Goal: Task Accomplishment & Management: Use online tool/utility

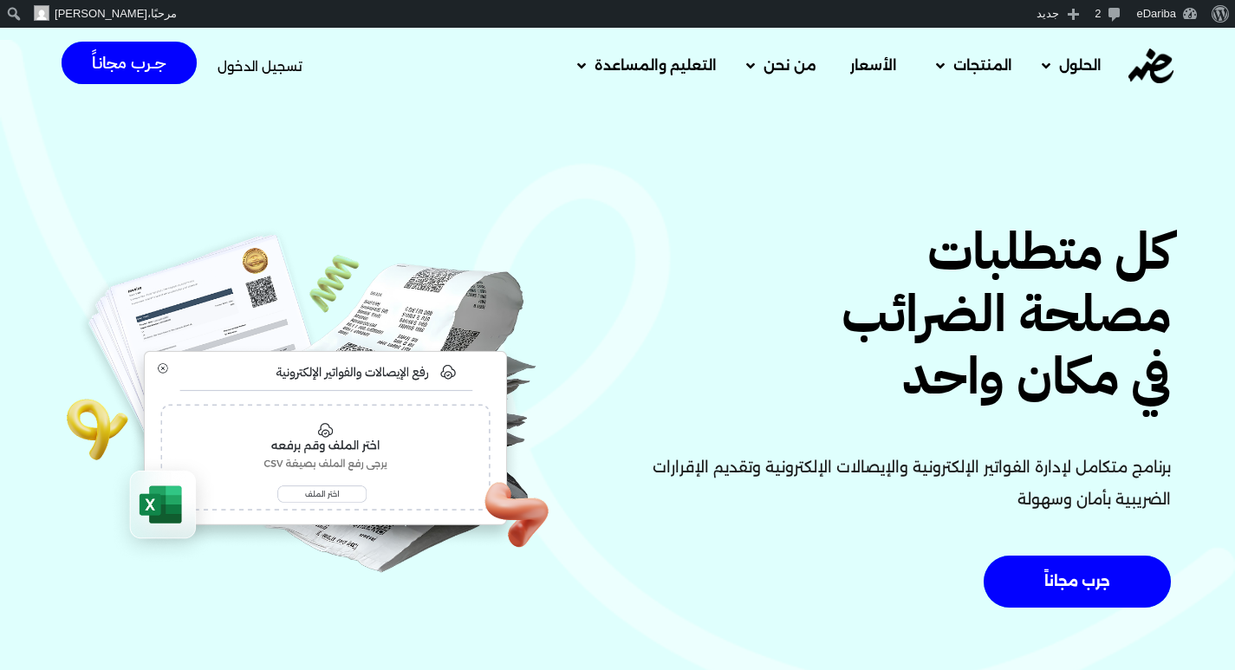
click at [251, 69] on span "تسجيل الدخول" at bounding box center [259, 66] width 85 height 13
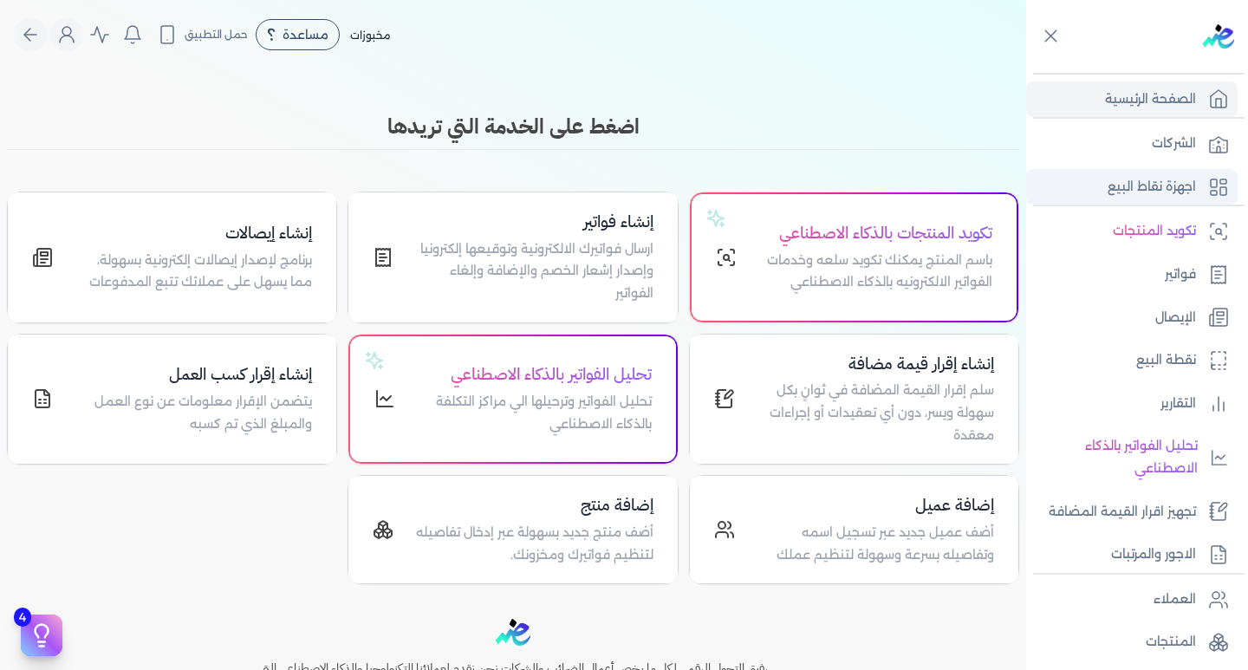
click at [1176, 191] on p "اجهزة نقاط البيع" at bounding box center [1151, 187] width 88 height 23
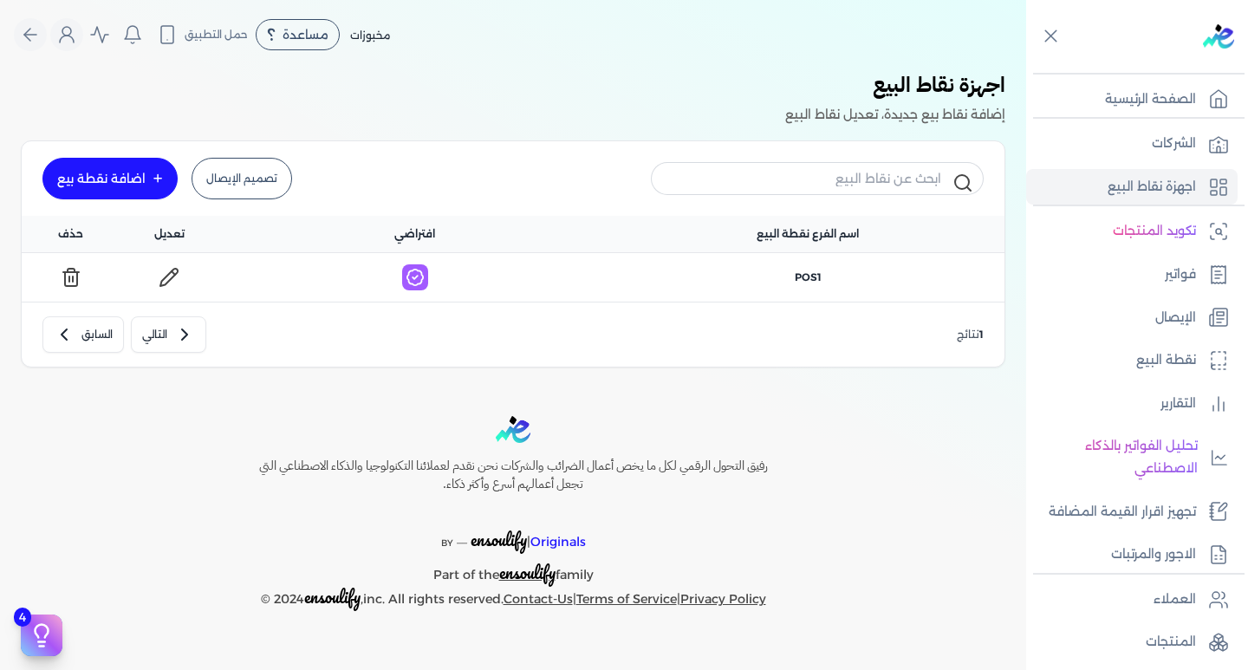
click at [249, 185] on link "تصميم الإيصال" at bounding box center [241, 179] width 100 height 42
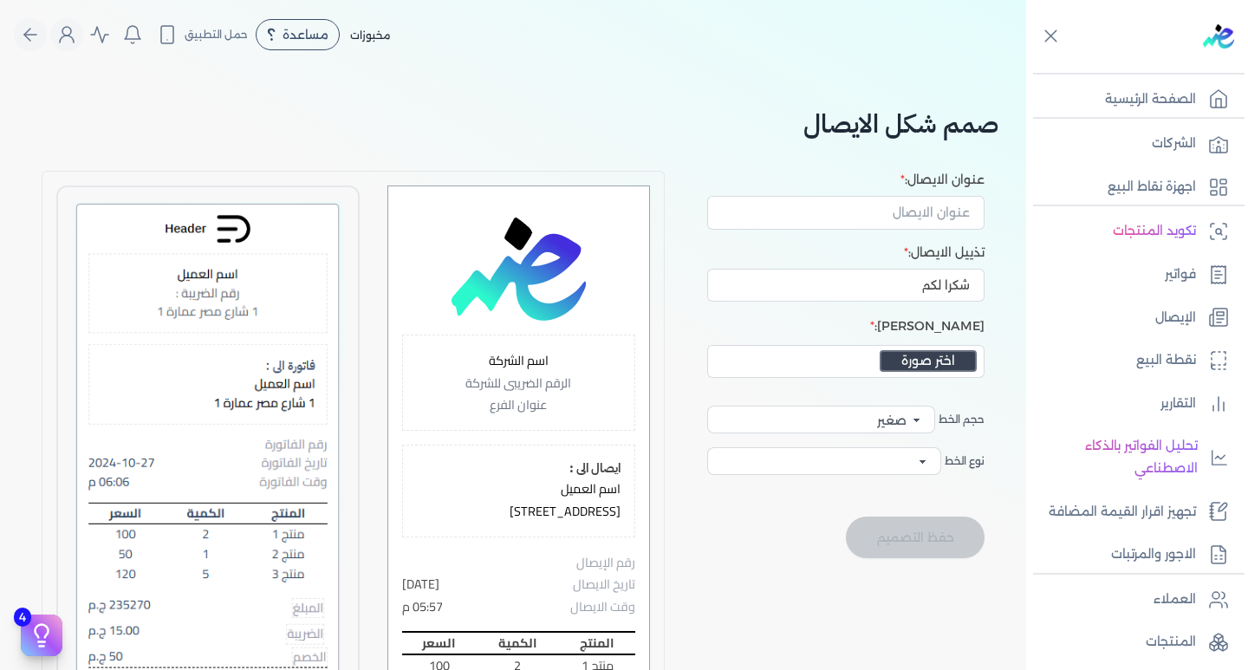
select select
click at [1133, 176] on p "اجهزة نقاط البيع" at bounding box center [1151, 187] width 88 height 23
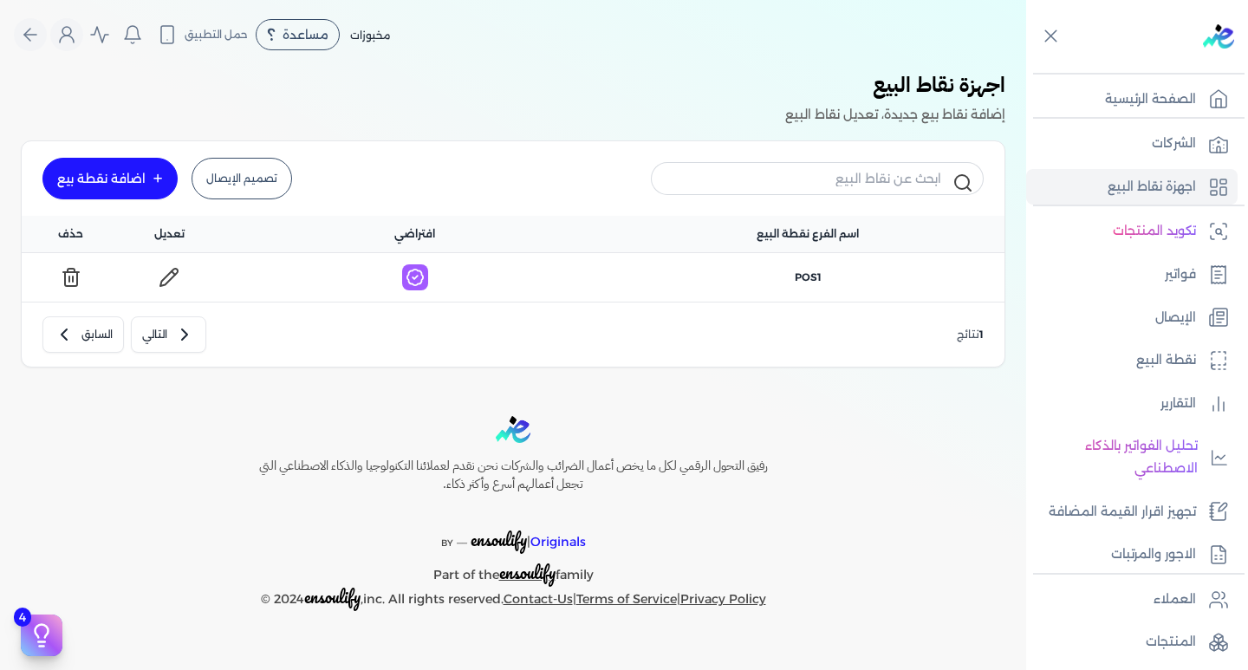
click at [251, 169] on link "تصميم الإيصال" at bounding box center [241, 179] width 100 height 42
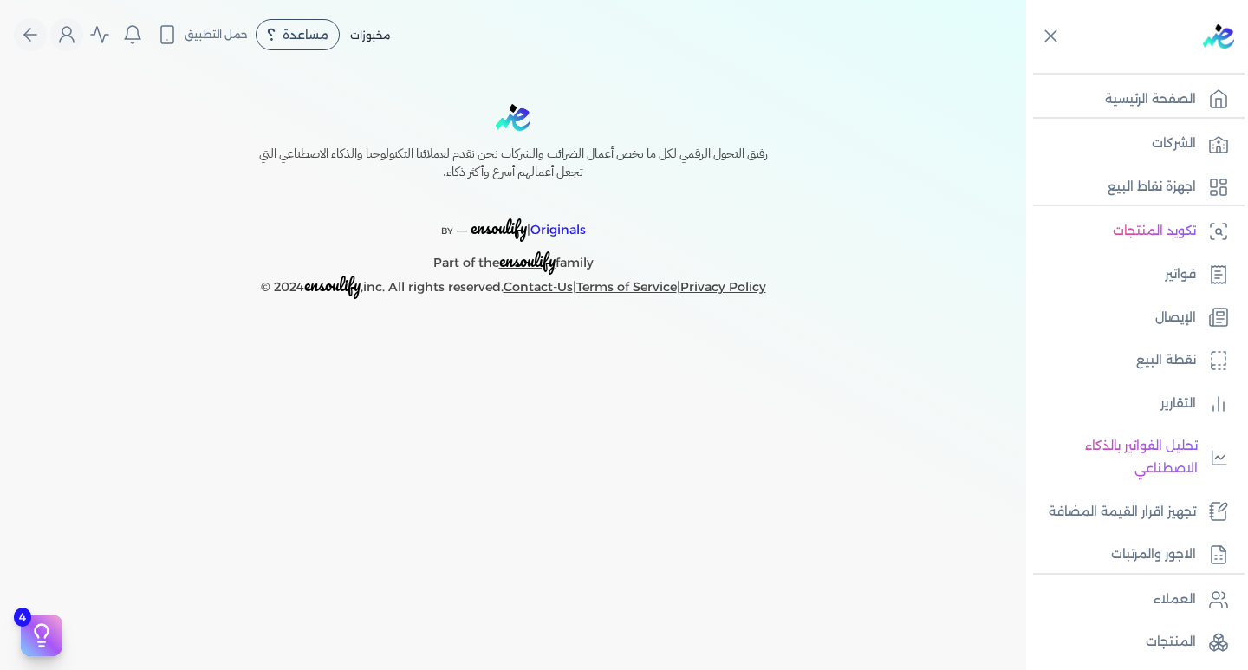
select select
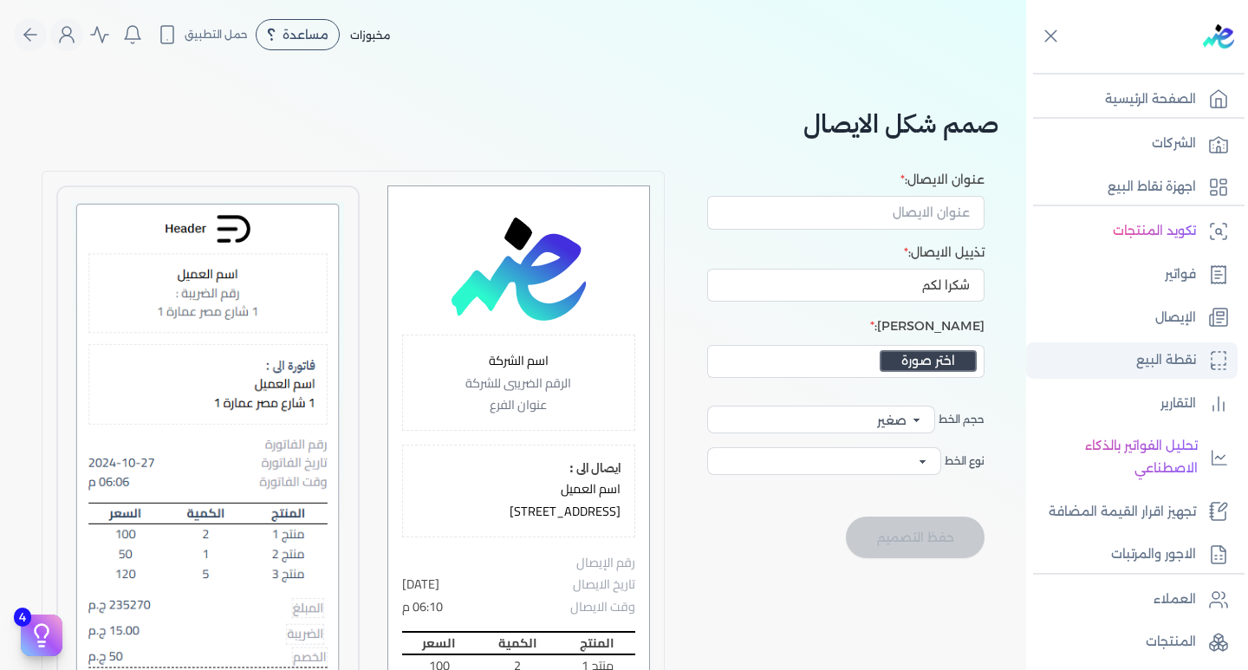
click at [1177, 365] on p "نقطة البيع" at bounding box center [1166, 360] width 60 height 23
select select
select select "EGP"
select select "EGS"
select select "B"
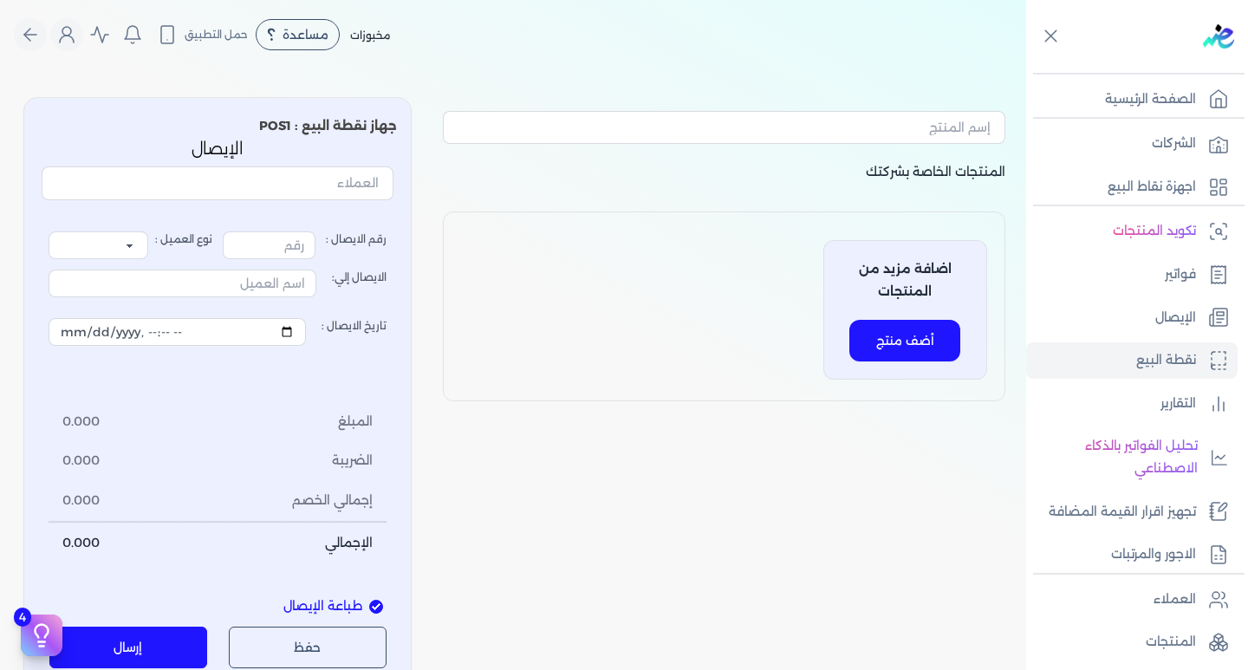
type input "1"
select select "P"
type input "عميل نقدي"
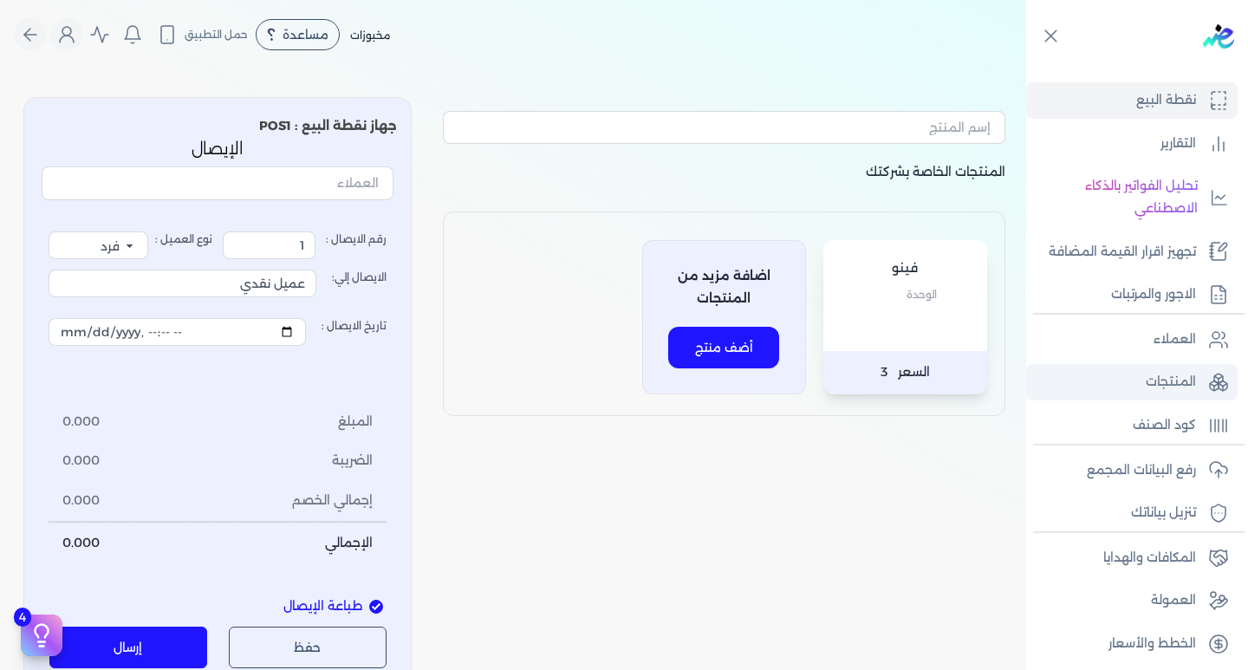
scroll to position [266, 0]
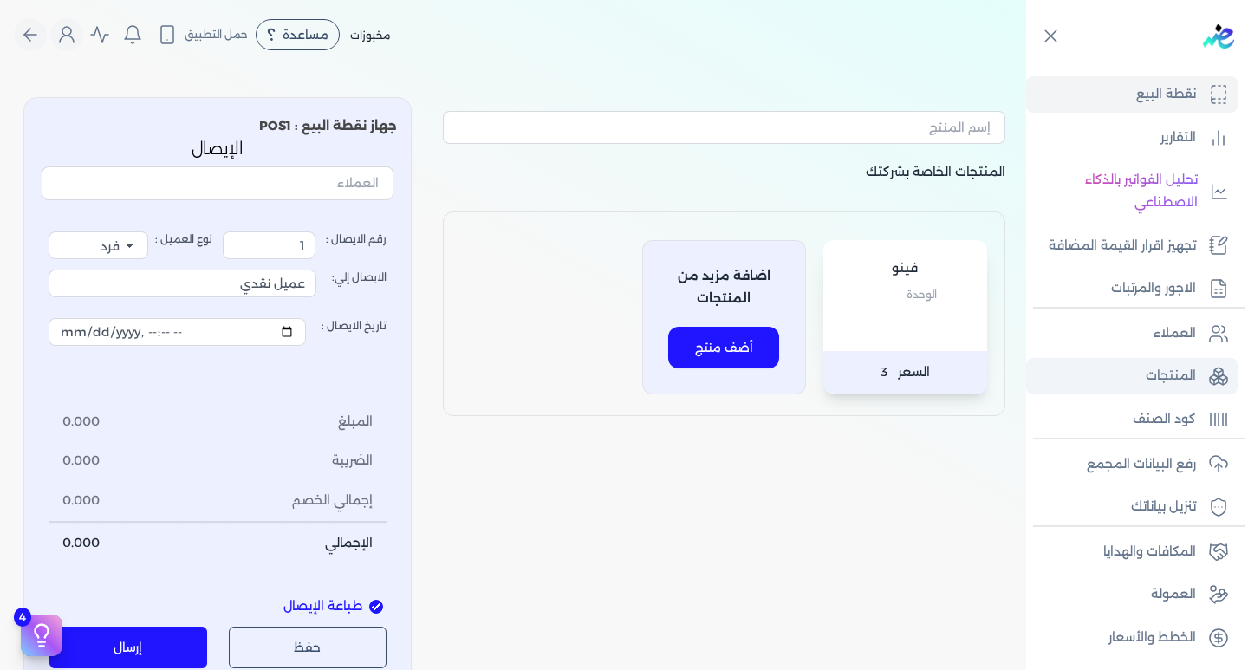
click at [1188, 370] on p "المنتجات" at bounding box center [1170, 376] width 50 height 23
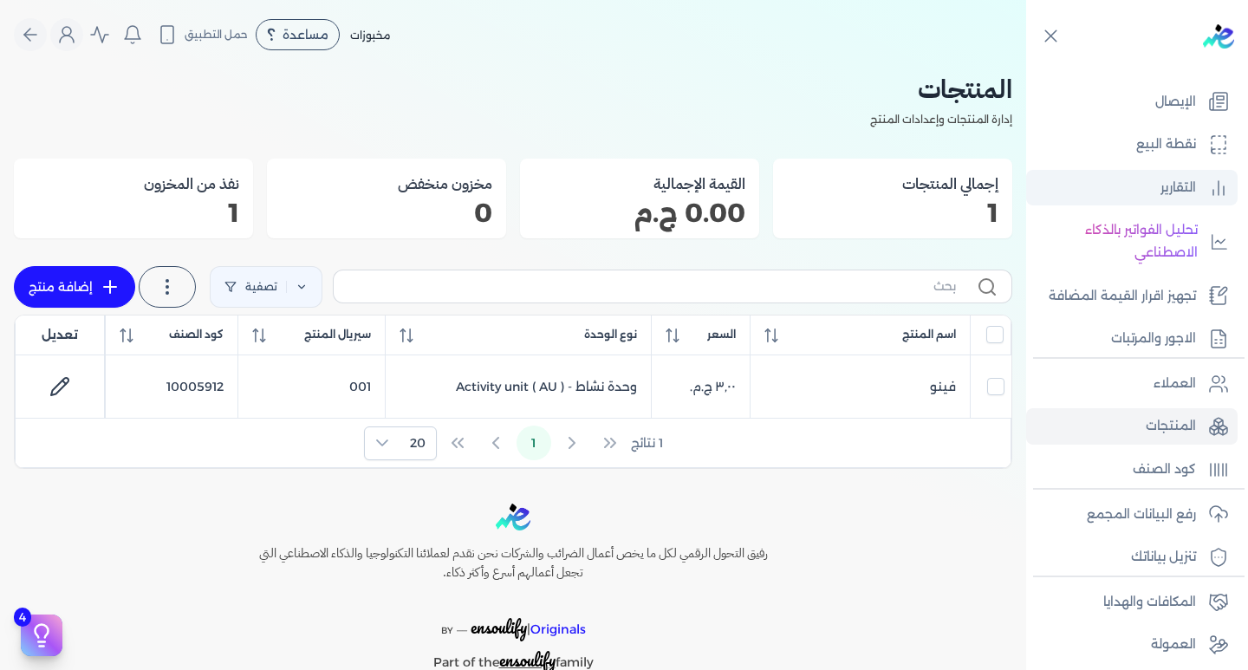
scroll to position [179, 0]
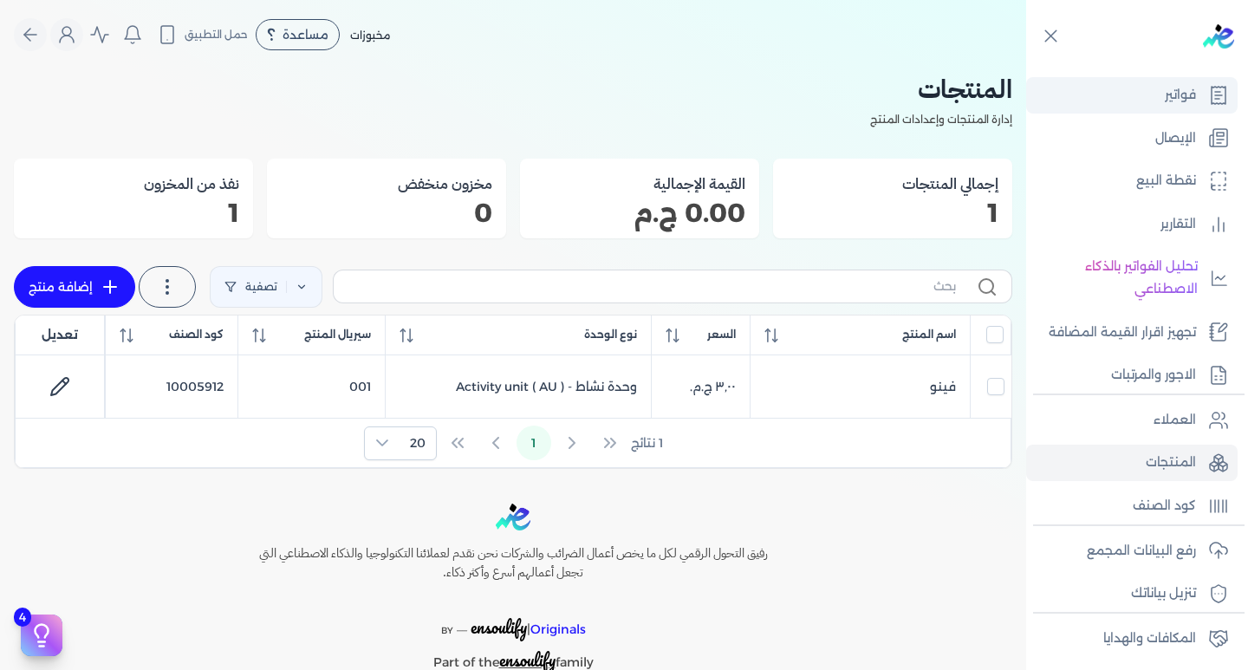
click at [1135, 84] on link "فواتير" at bounding box center [1131, 95] width 211 height 36
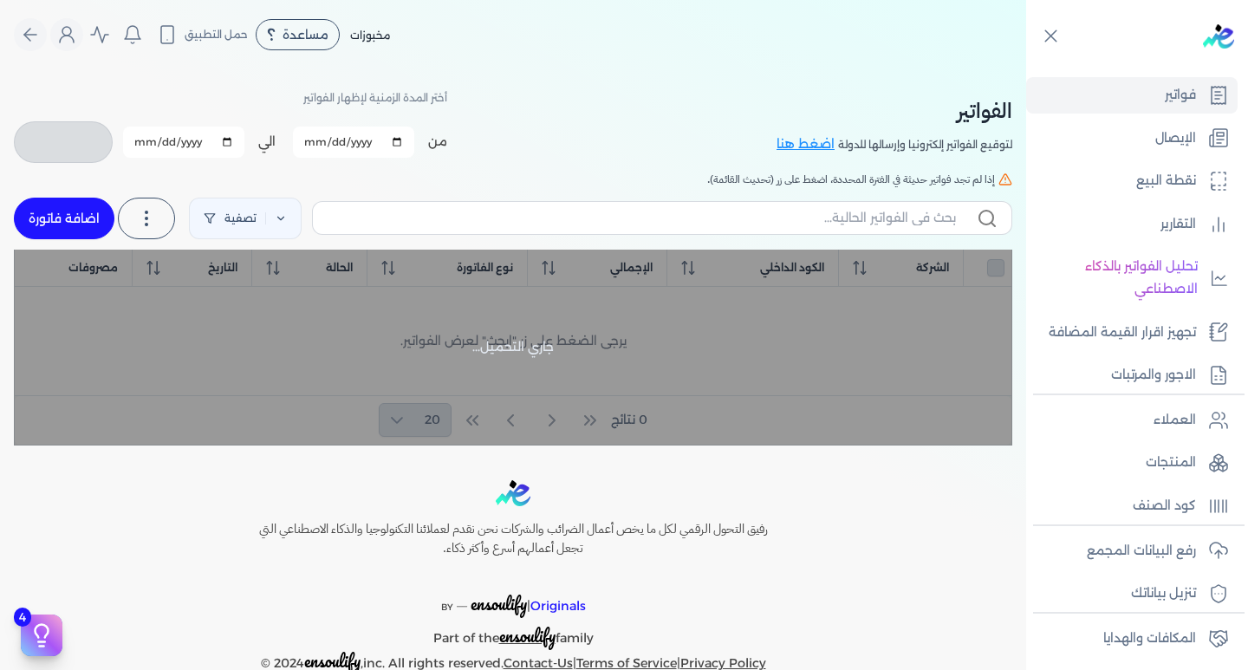
click at [45, 217] on link "اضافة فاتورة" at bounding box center [64, 219] width 100 height 42
select select "EGP"
select select "B"
select select "EGS"
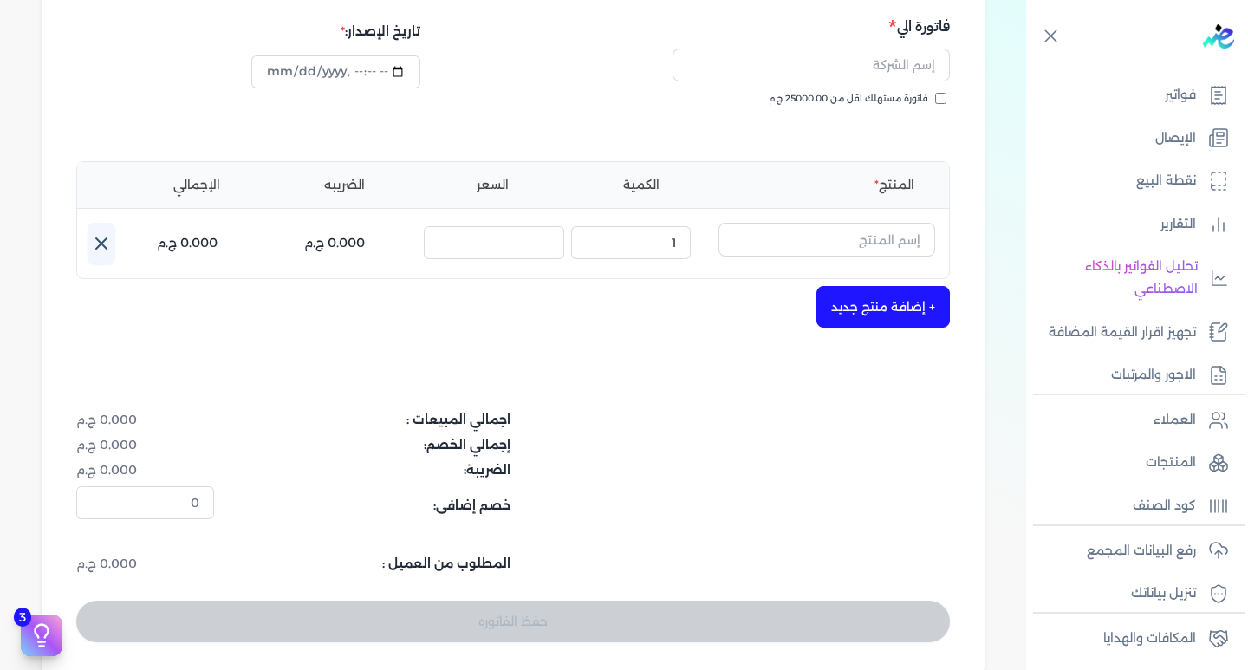
scroll to position [260, 0]
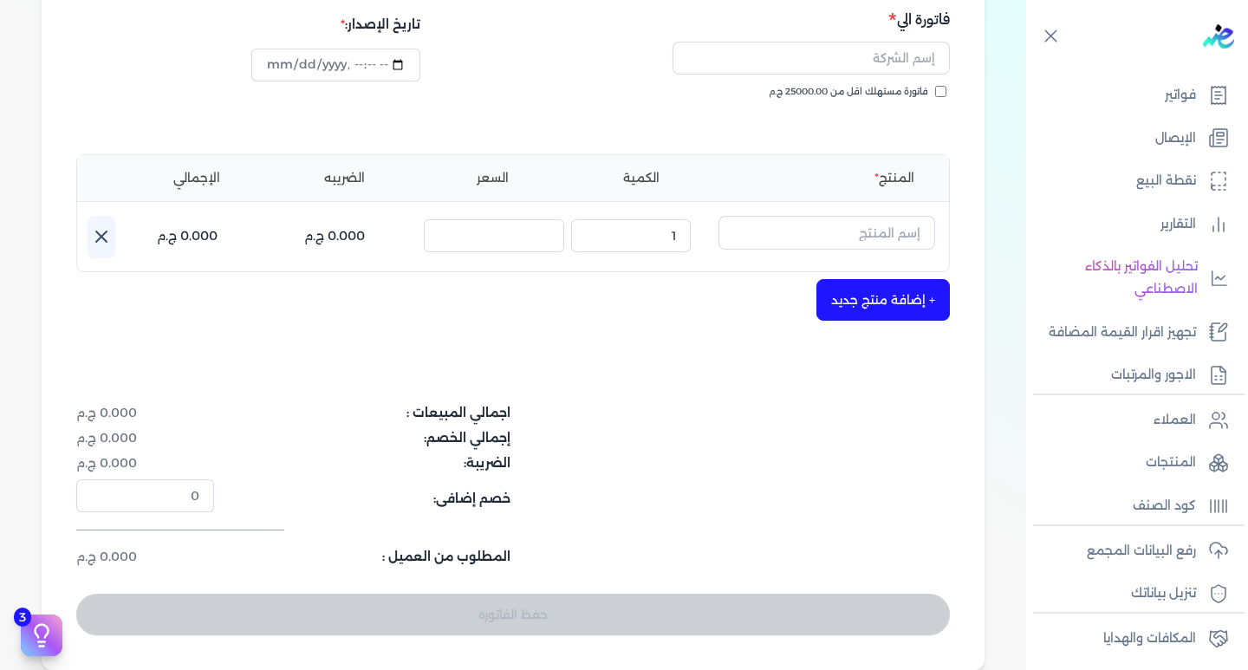
click at [862, 295] on button "+ إضافة منتج جديد" at bounding box center [882, 300] width 133 height 42
click at [882, 301] on button "+ إضافة منتج جديد" at bounding box center [882, 300] width 133 height 42
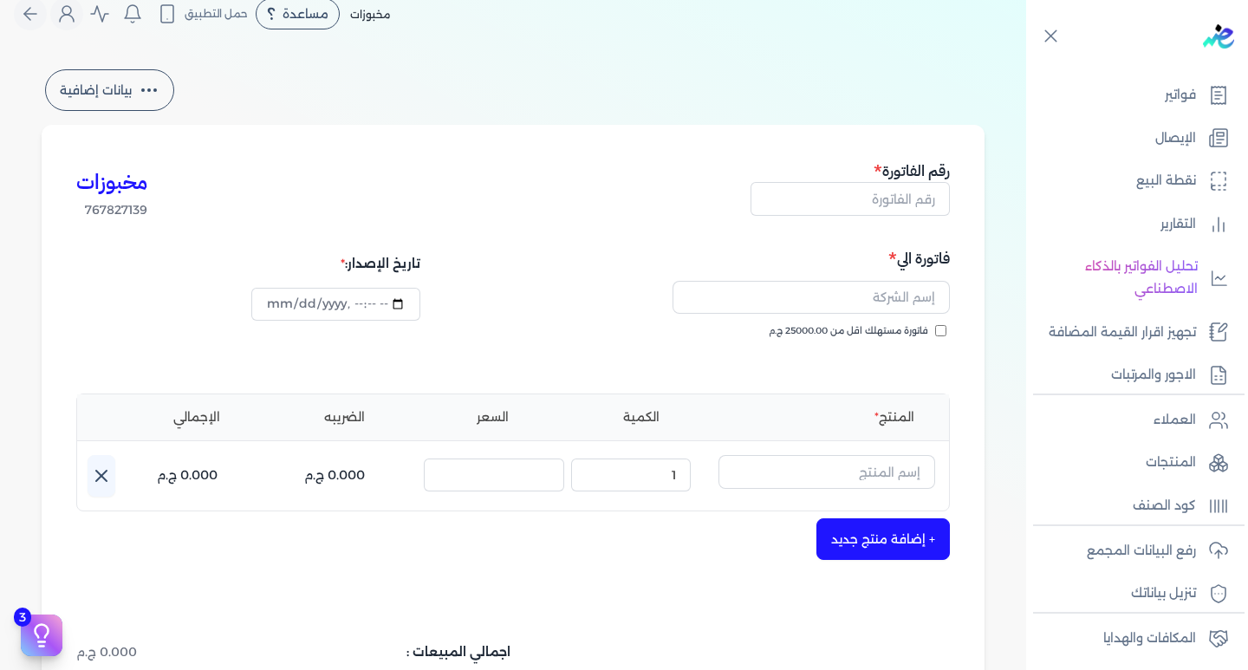
scroll to position [0, 0]
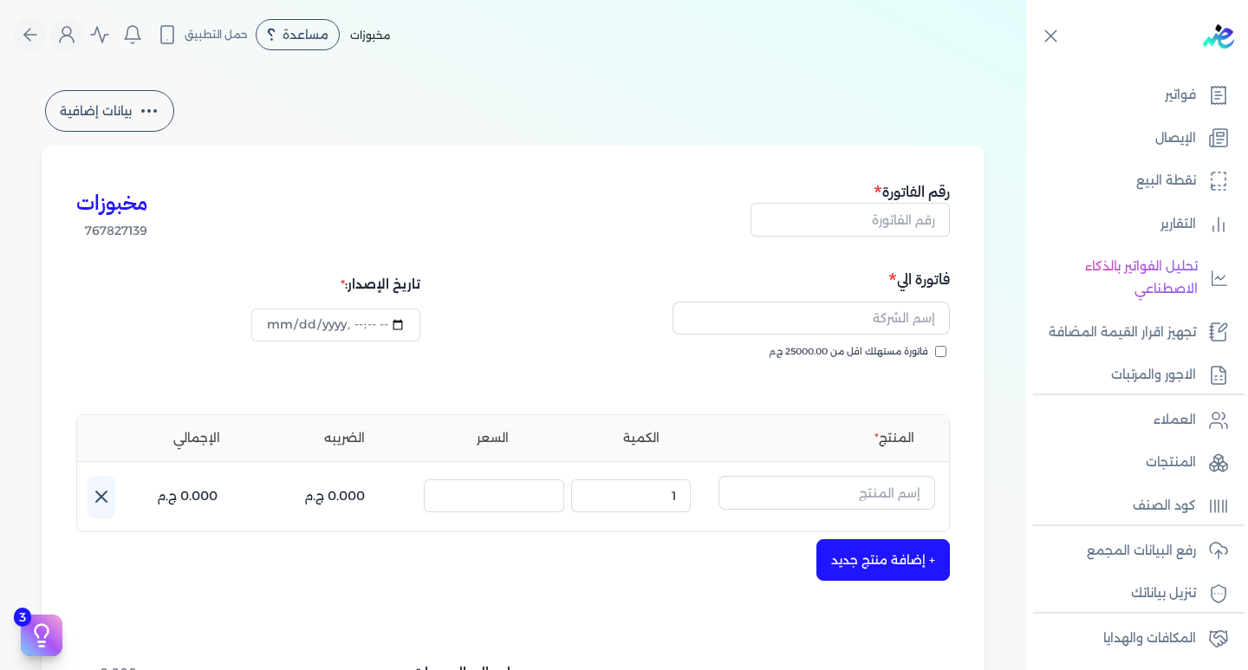
click at [77, 100] on button "بيانات إضافية" at bounding box center [109, 111] width 129 height 42
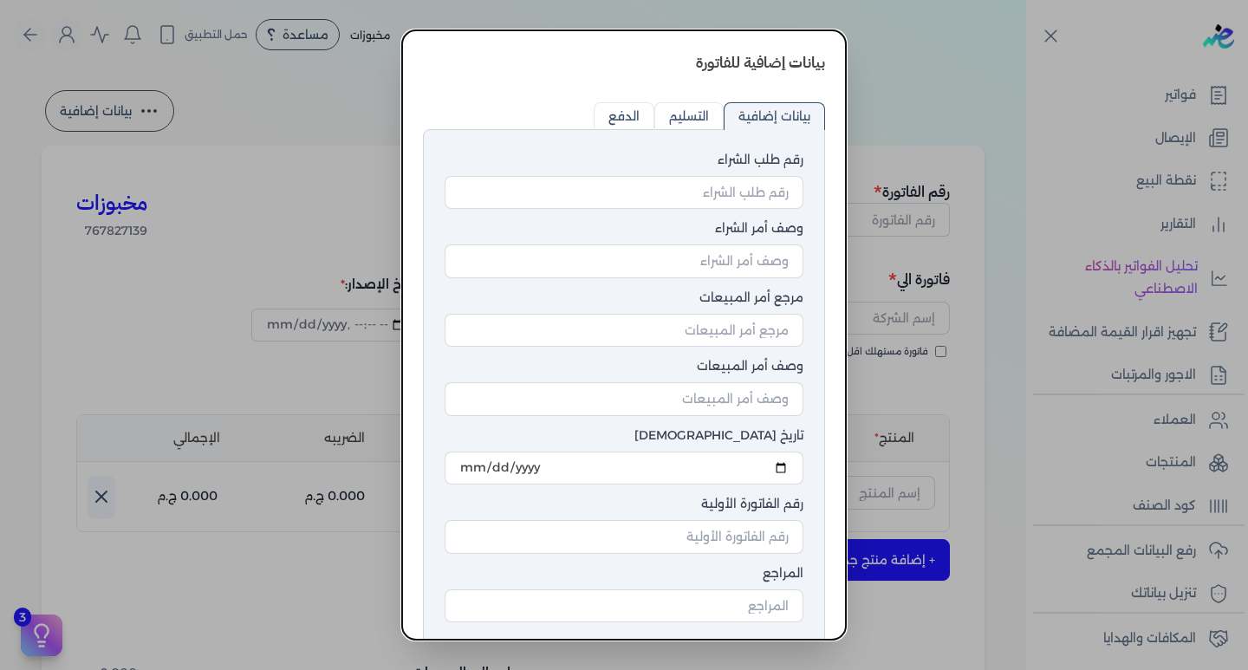
click at [677, 108] on input "التسليم" at bounding box center [688, 116] width 69 height 28
radio input "true"
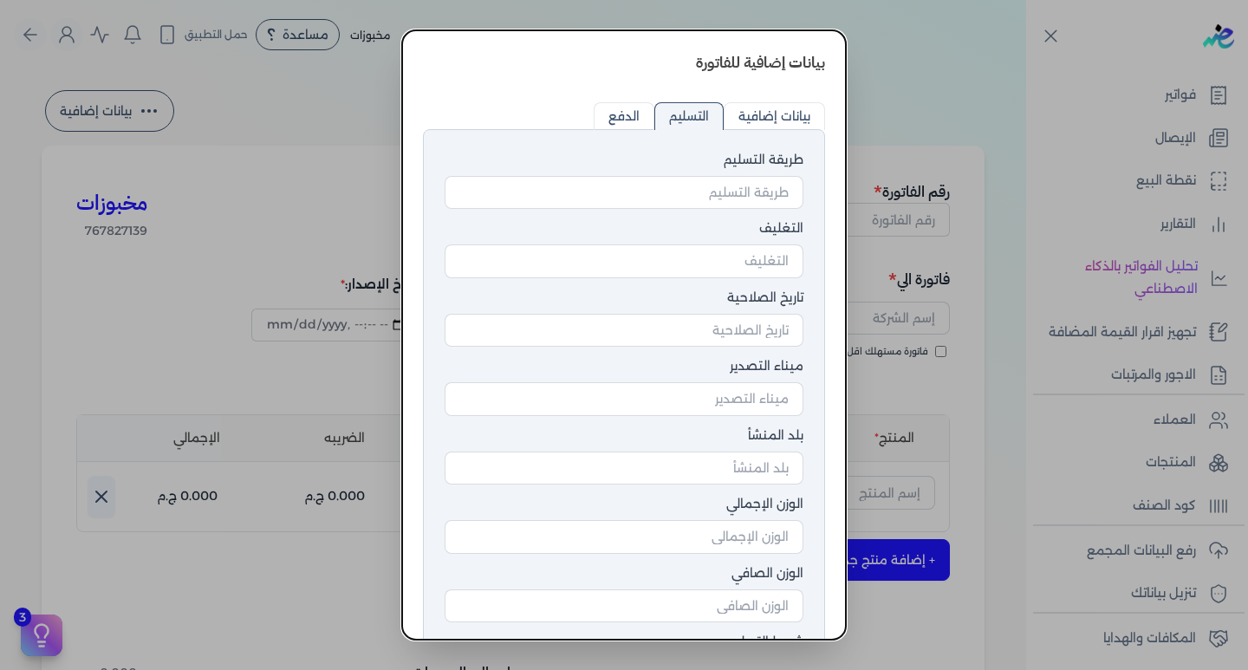
click at [613, 120] on input "الدفع" at bounding box center [623, 116] width 61 height 28
radio input "true"
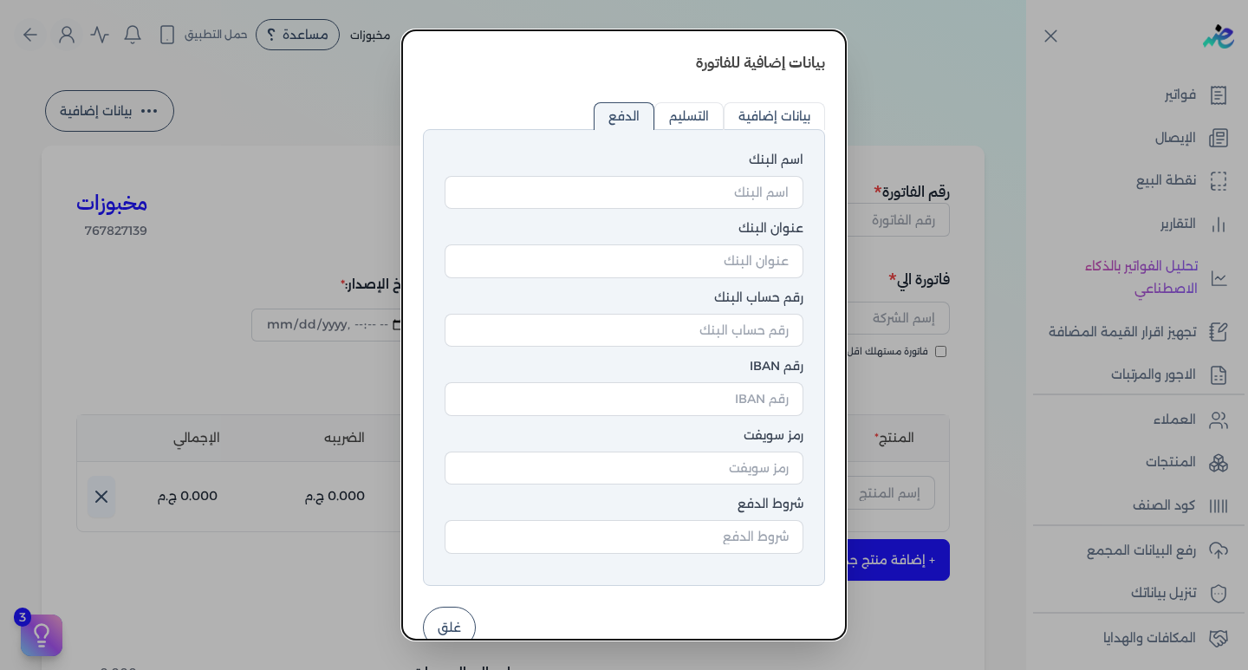
scroll to position [29, 0]
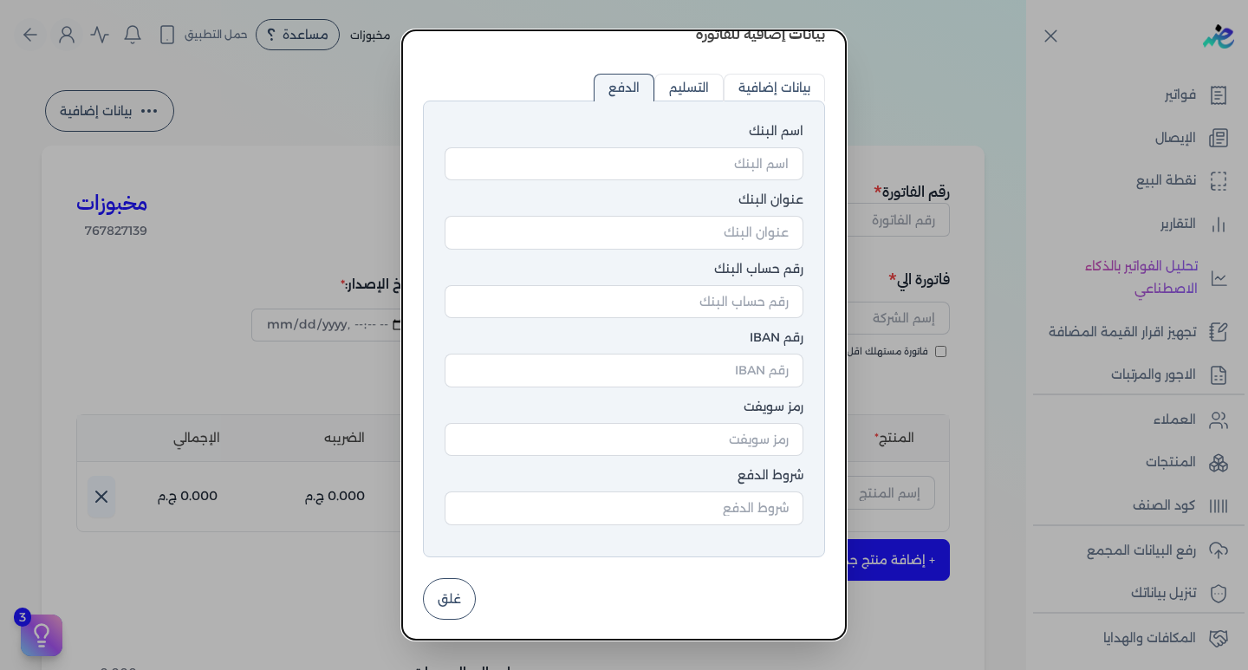
click at [463, 600] on button "غلق" at bounding box center [449, 599] width 53 height 42
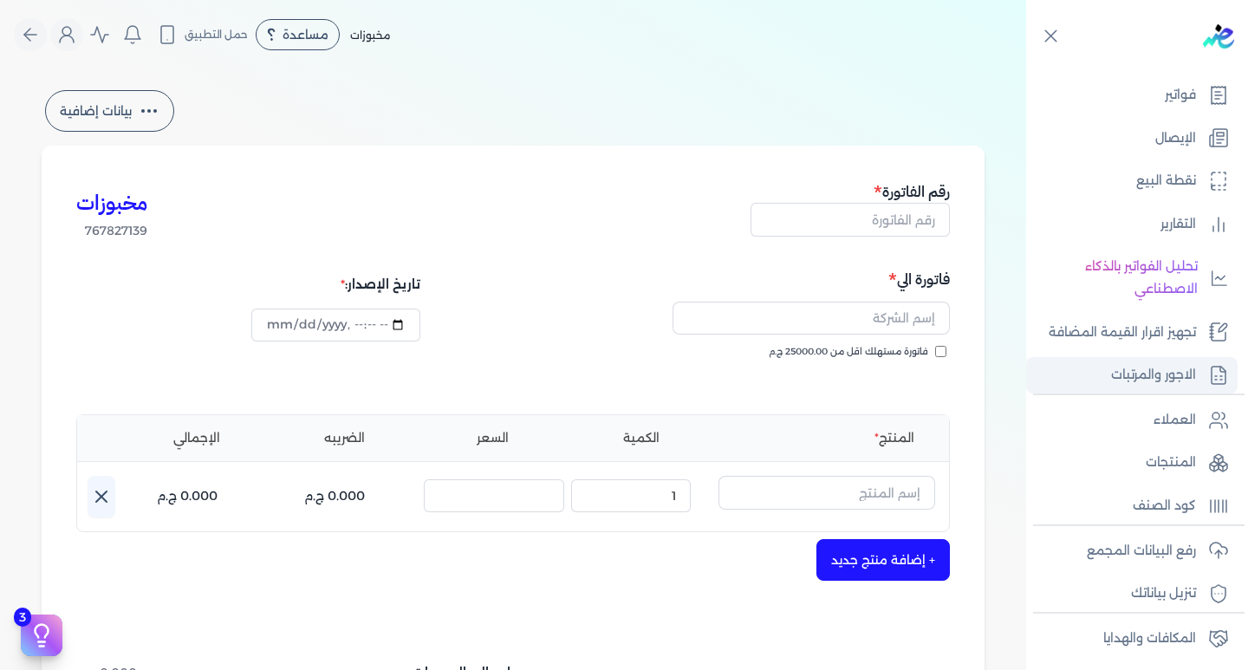
scroll to position [93, 0]
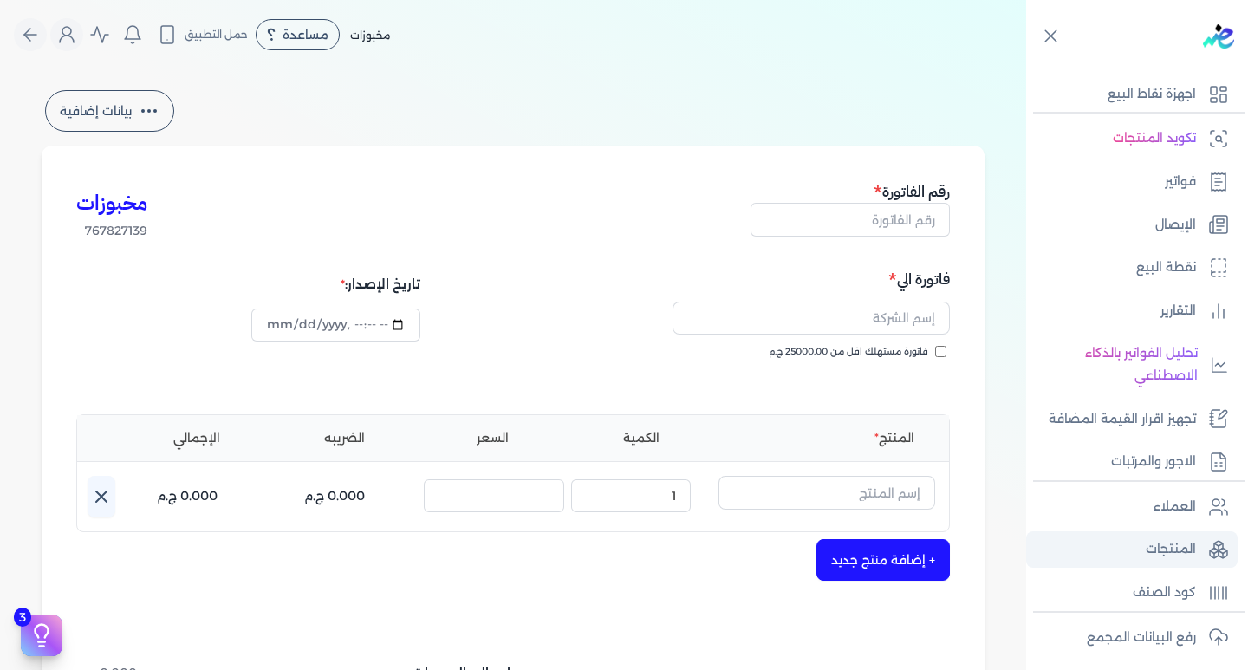
click at [1151, 537] on link "المنتجات" at bounding box center [1131, 549] width 211 height 36
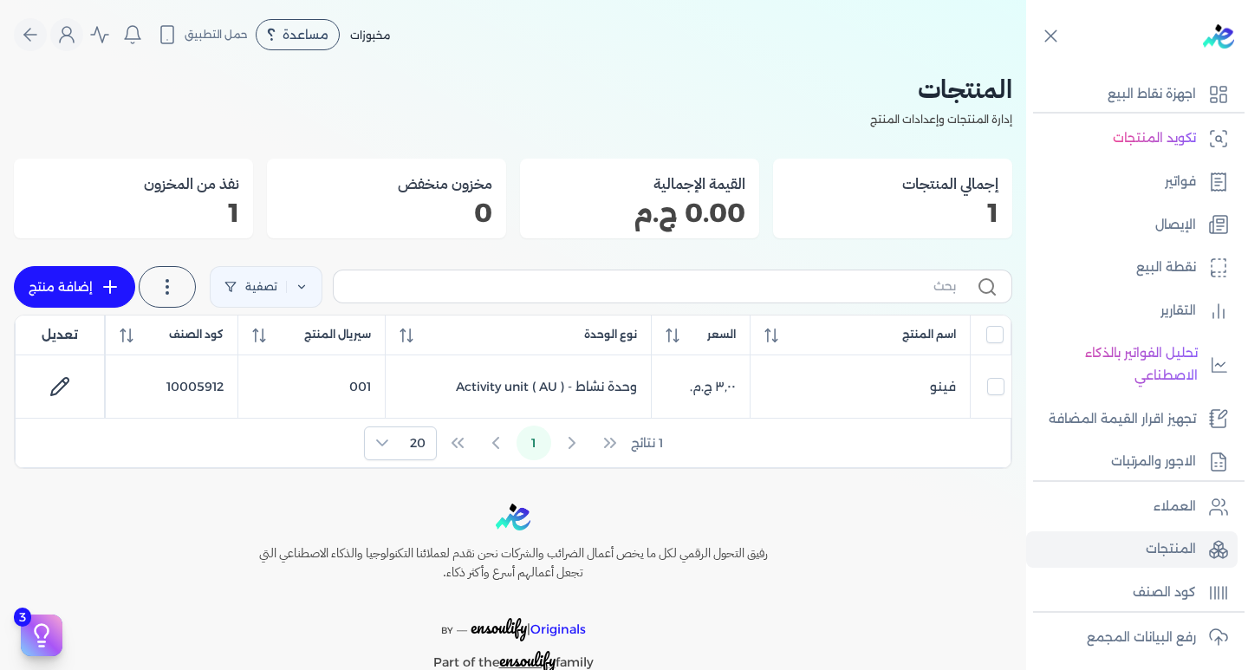
click at [386, 32] on span "مخبوزات" at bounding box center [370, 35] width 40 height 13
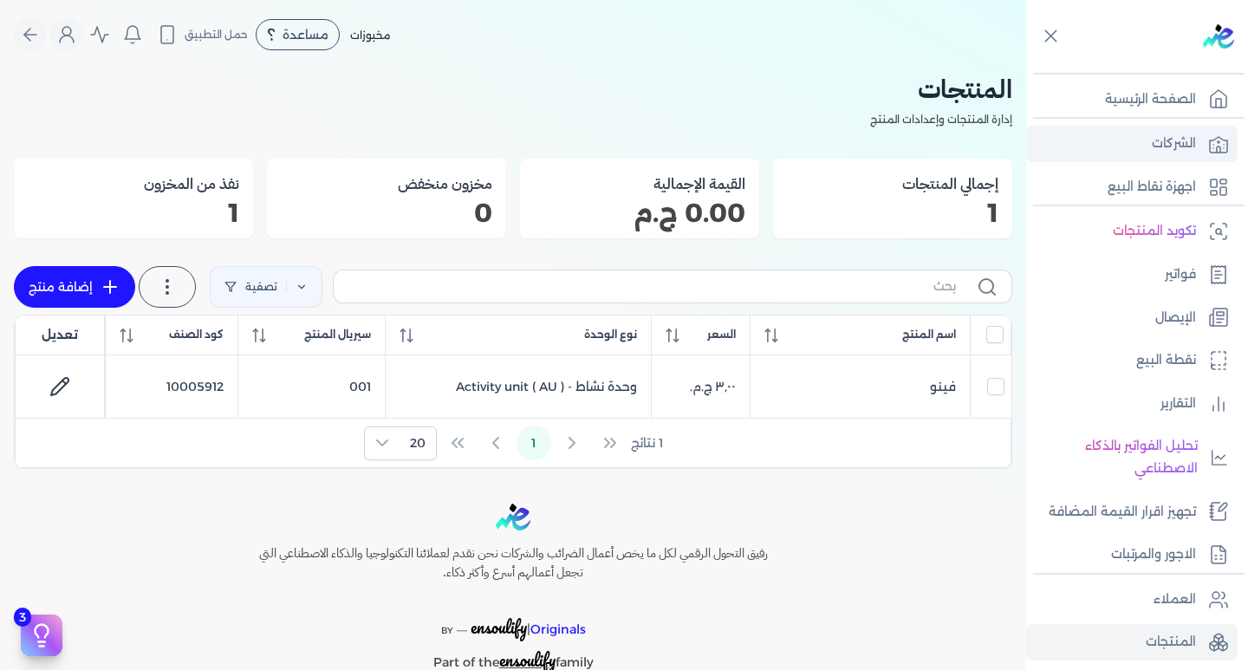
click at [1163, 142] on p "الشركات" at bounding box center [1173, 144] width 44 height 23
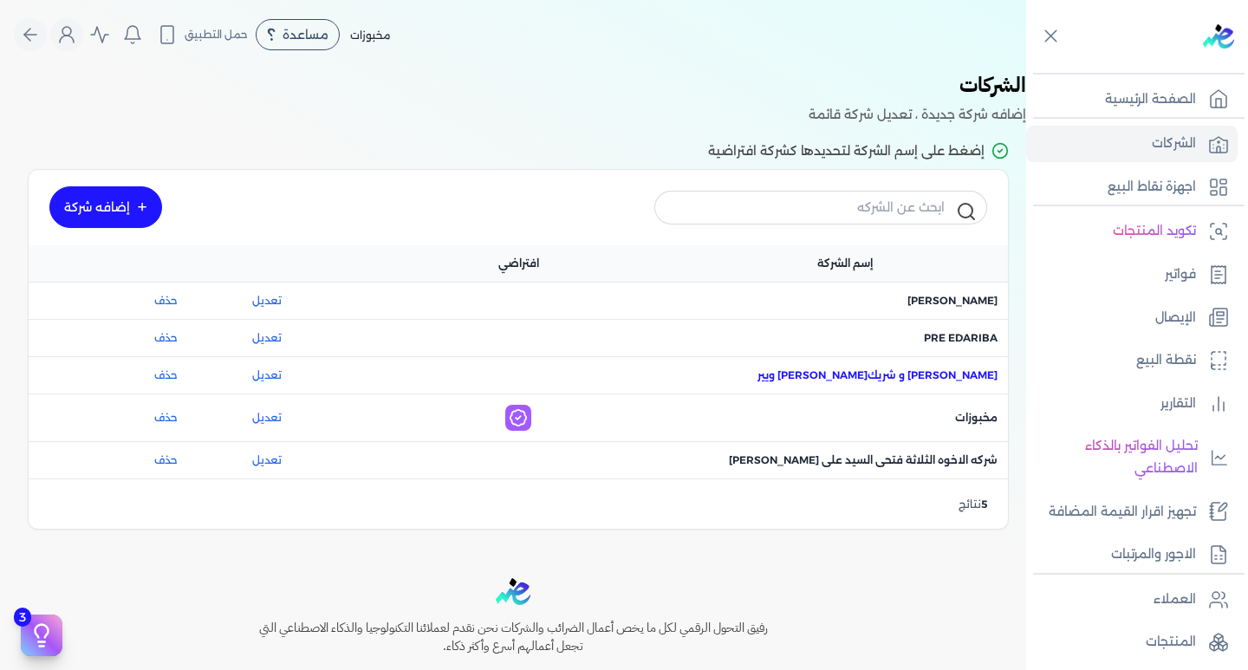
click at [933, 375] on span "اسم الشركة : احمد ربيع عنبر و شريكه فيوتشر ويير" at bounding box center [877, 375] width 240 height 16
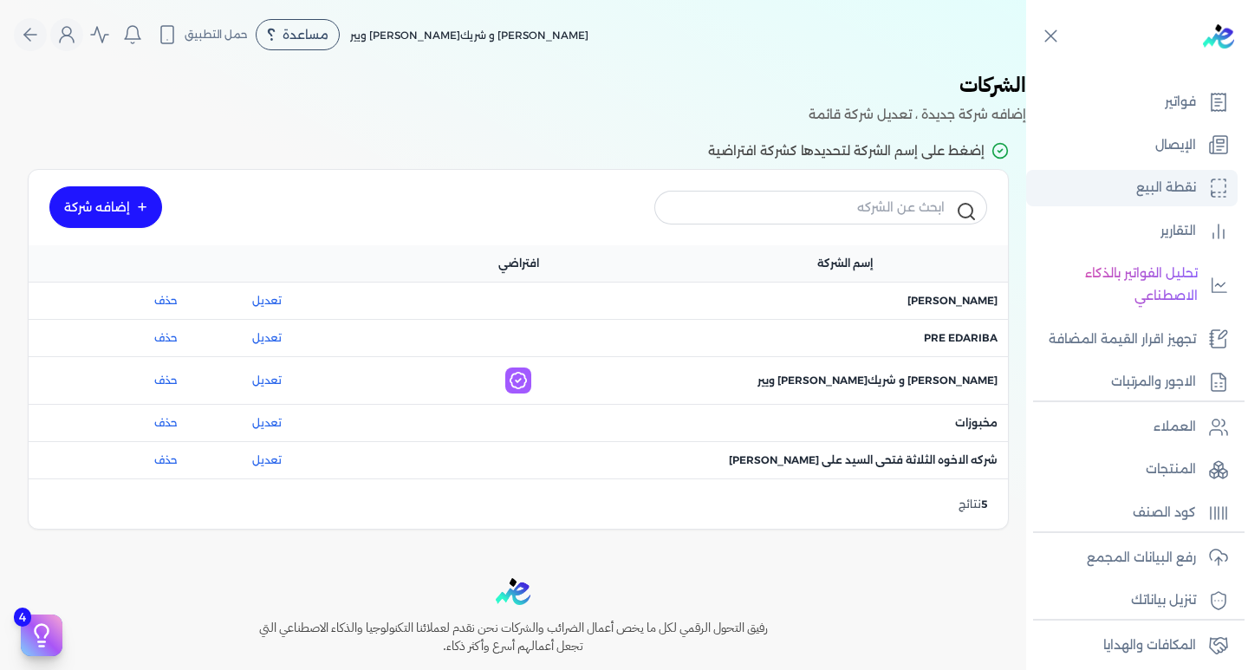
scroll to position [173, 0]
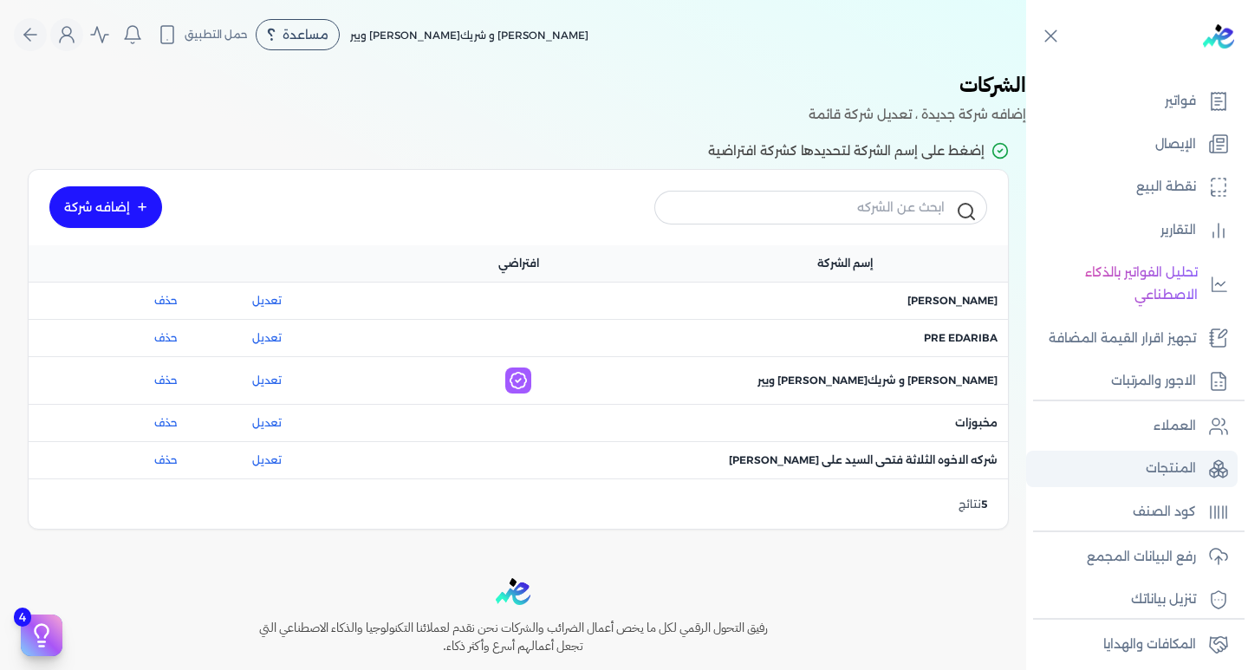
click at [1177, 461] on p "المنتجات" at bounding box center [1170, 468] width 50 height 23
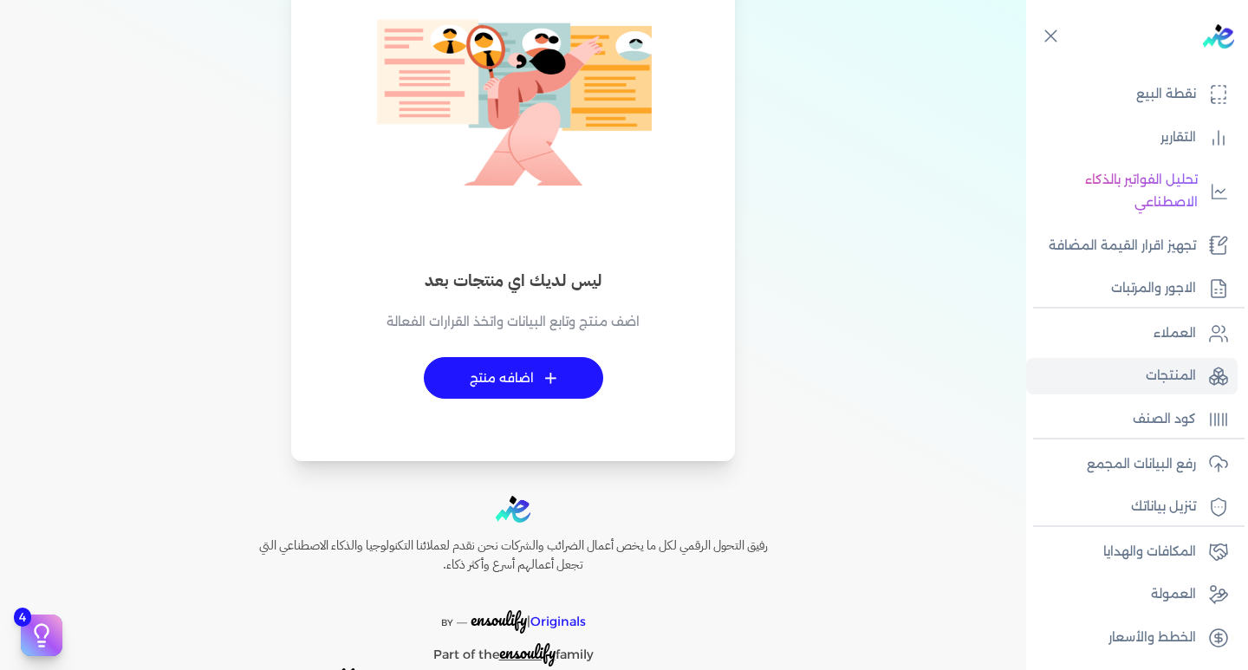
scroll to position [213, 0]
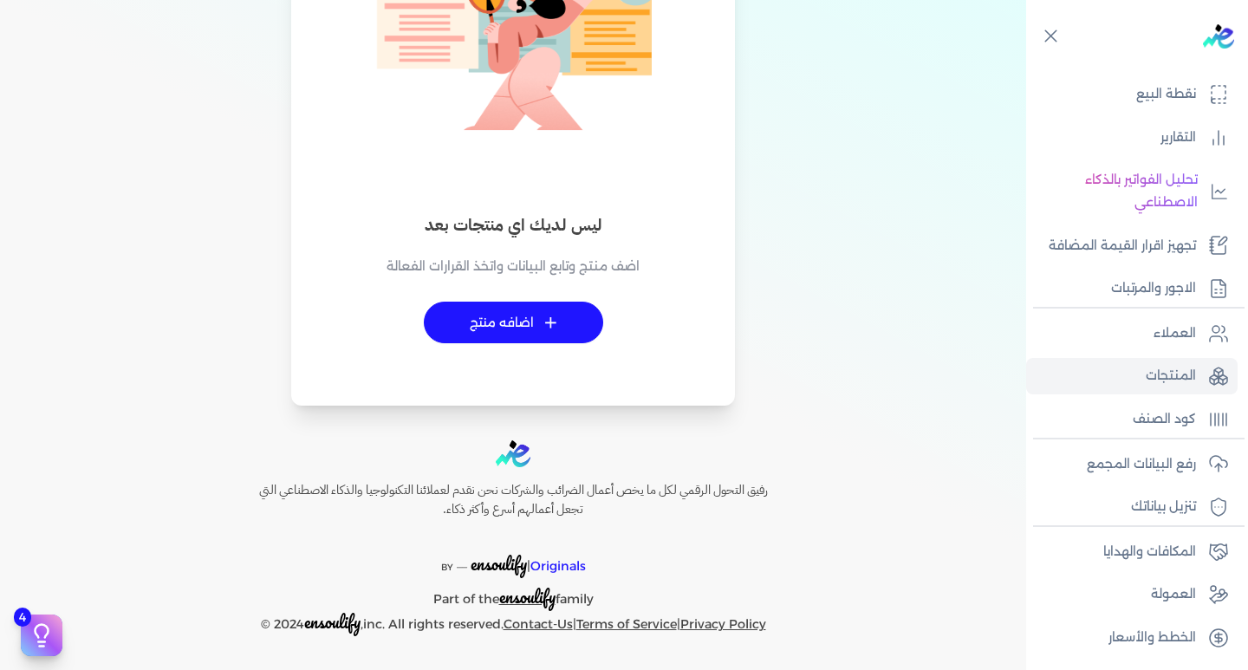
click at [578, 316] on link "+ اضافه منتج" at bounding box center [513, 322] width 179 height 42
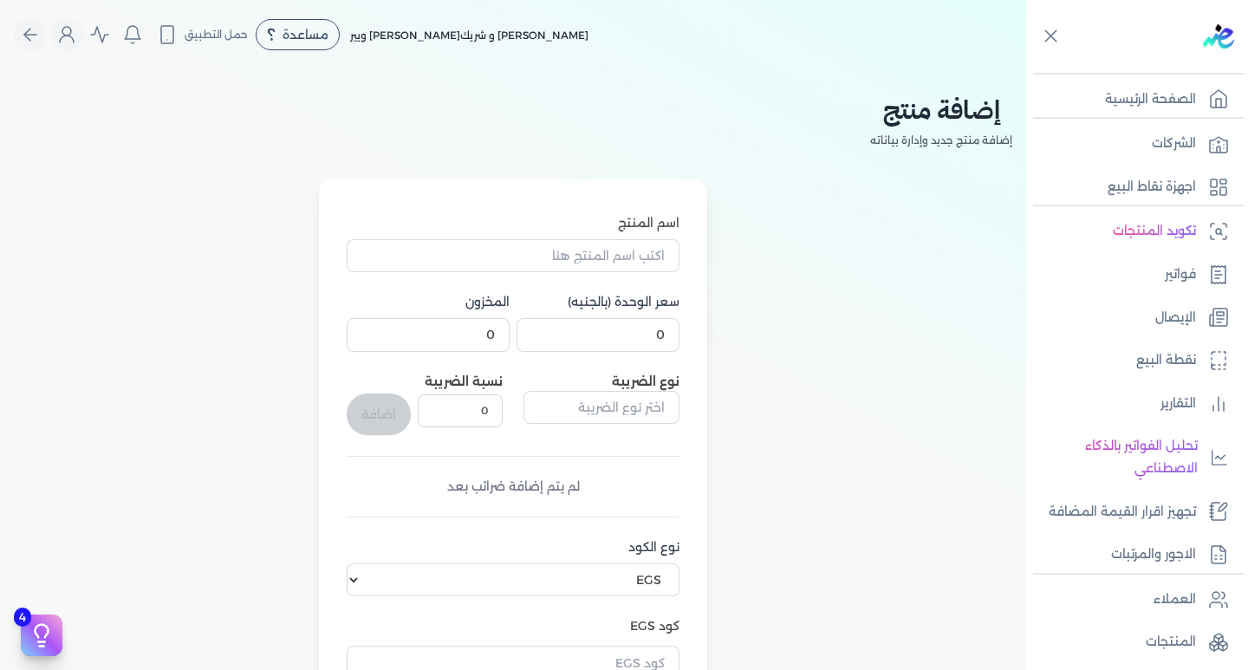
select select "EGS"
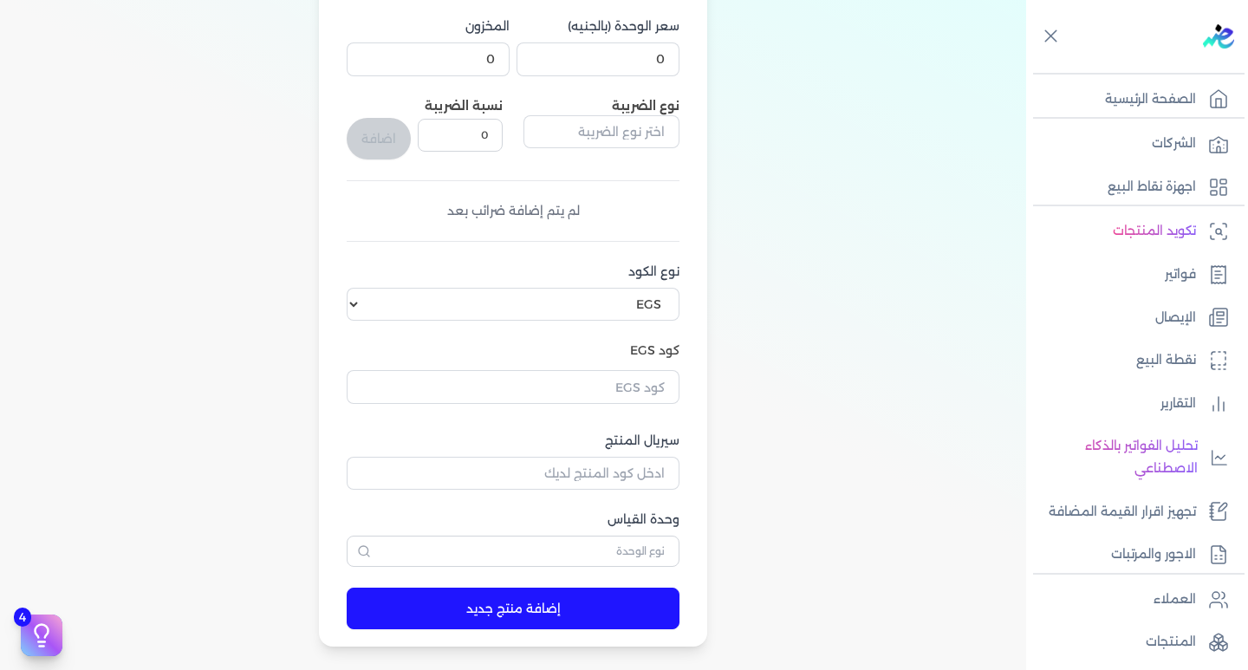
scroll to position [347, 0]
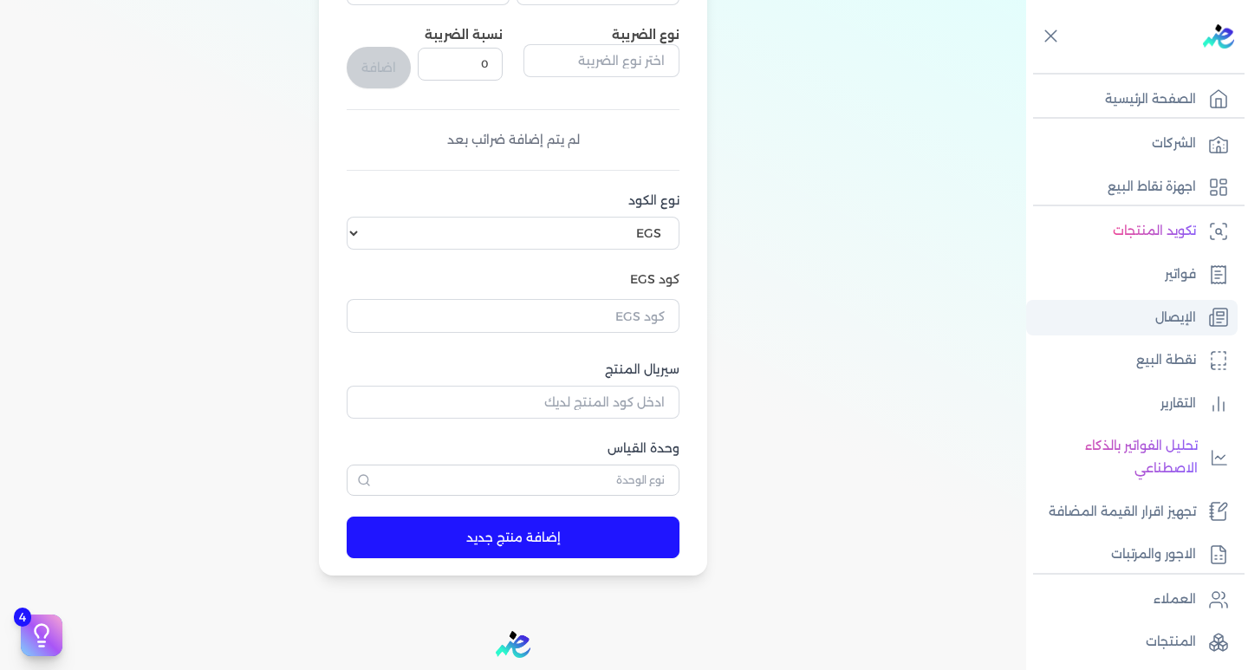
click at [1204, 320] on link "الإيصال" at bounding box center [1131, 318] width 211 height 36
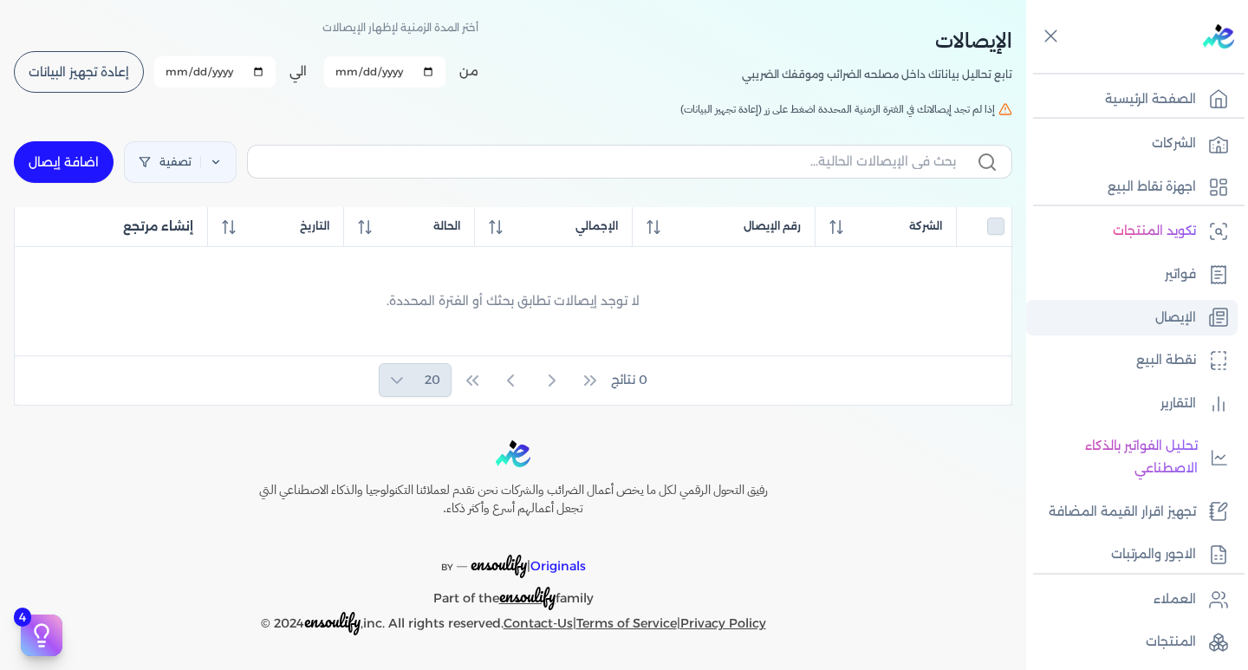
scroll to position [70, 0]
click at [424, 379] on div "0 نتائج 20" at bounding box center [513, 380] width 996 height 49
click at [1170, 359] on p "نقطة البيع" at bounding box center [1166, 360] width 60 height 23
select select
select select "EGP"
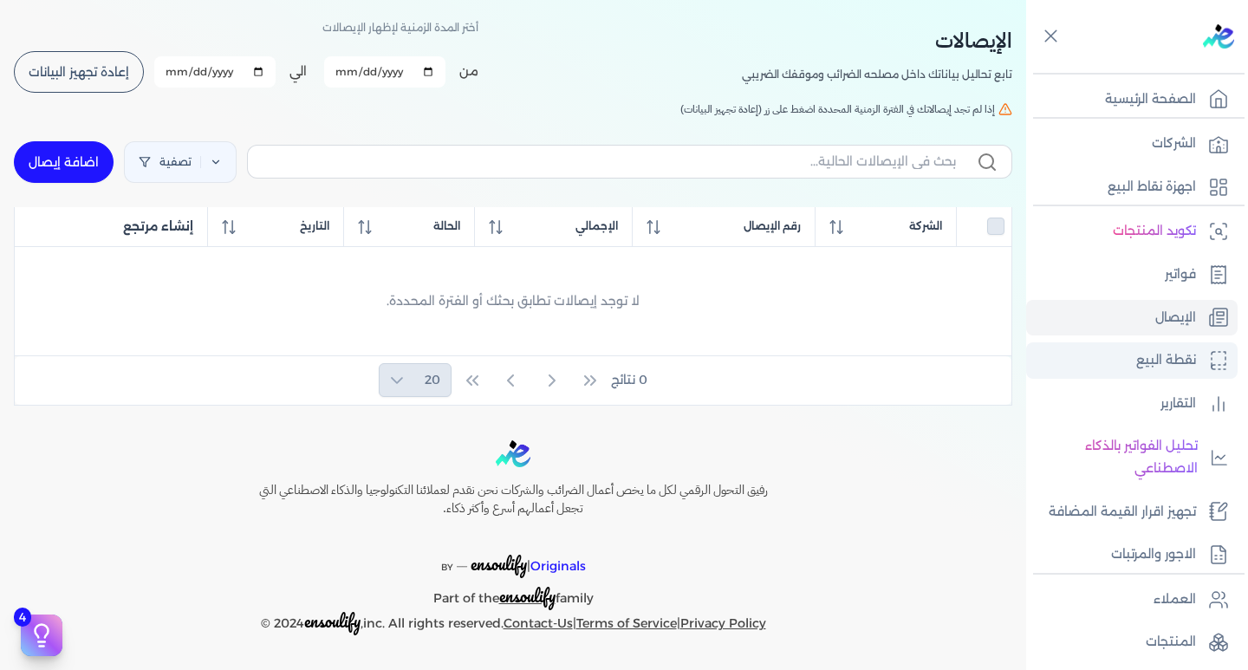
select select "EGS"
select select "B"
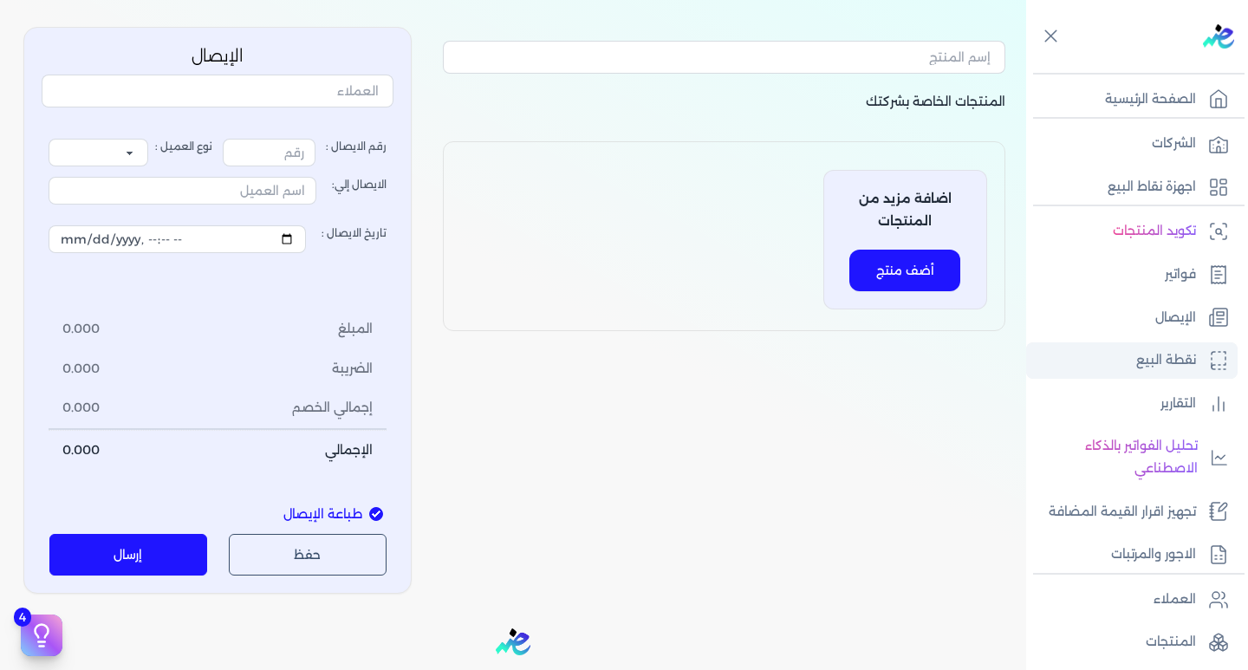
type input "1"
select select "P"
type input "عميل نقدي"
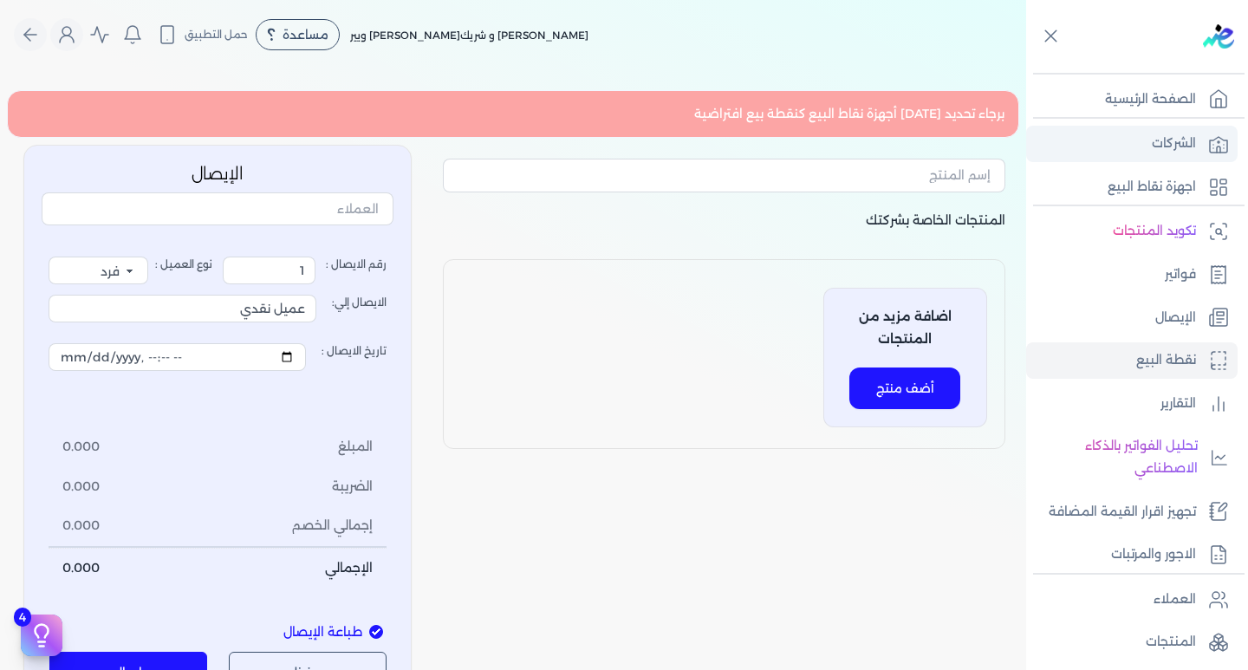
click at [1181, 148] on p "الشركات" at bounding box center [1173, 144] width 44 height 23
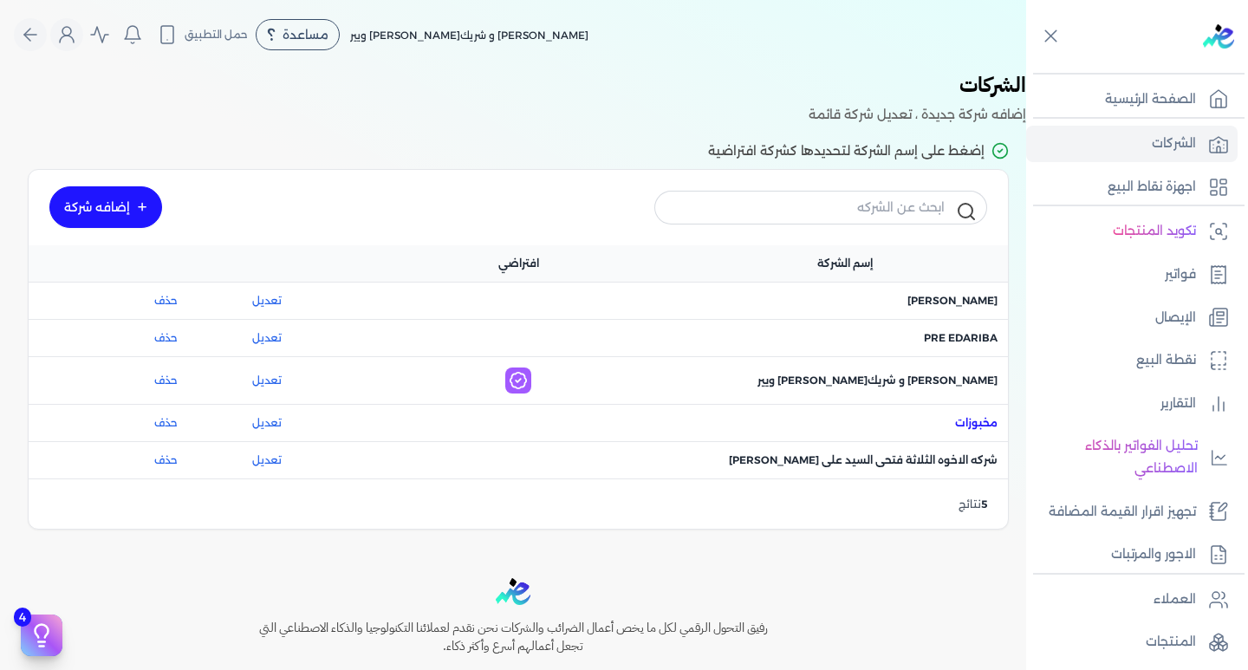
click at [975, 422] on span "اسم الشركة : مخبوزات" at bounding box center [976, 423] width 42 height 16
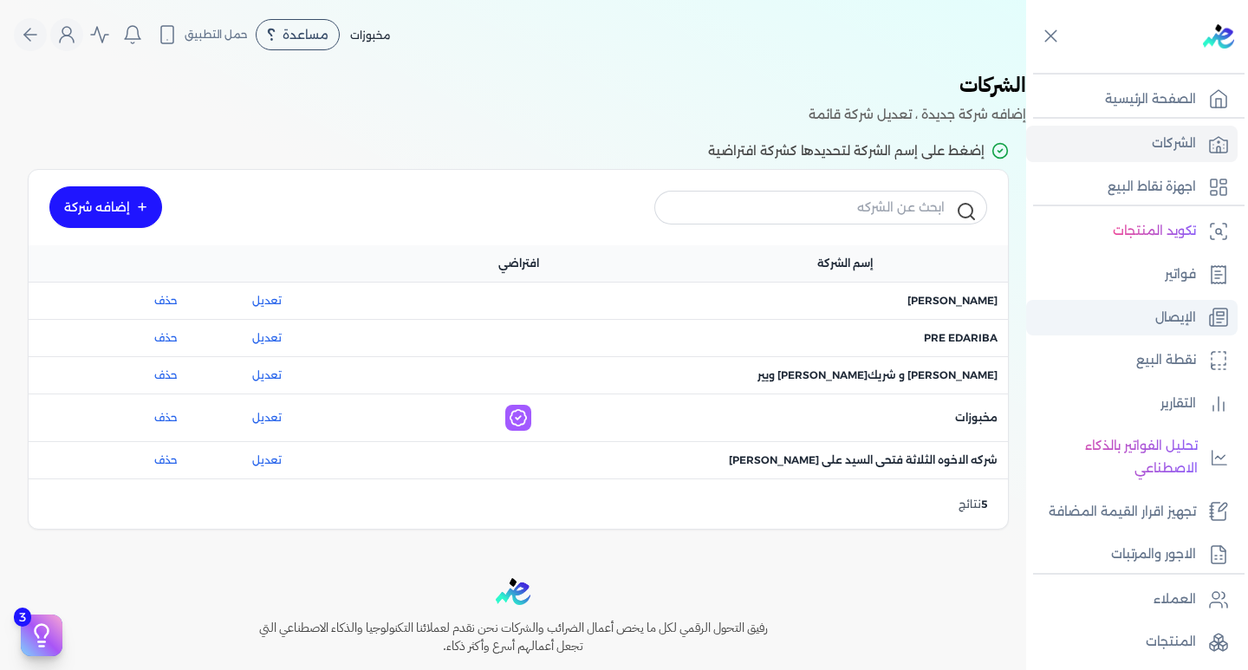
click at [1204, 319] on link "الإيصال" at bounding box center [1131, 318] width 211 height 36
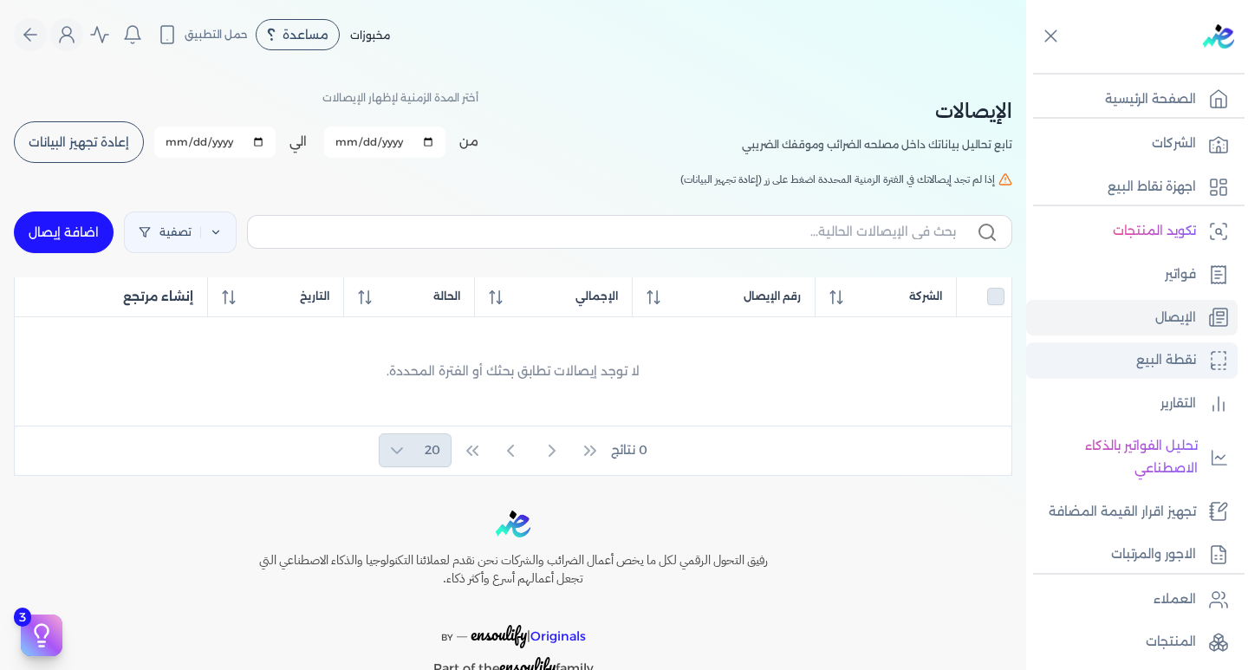
click at [1165, 366] on p "نقطة البيع" at bounding box center [1166, 360] width 60 height 23
select select "EGP"
select select "EGS"
select select "B"
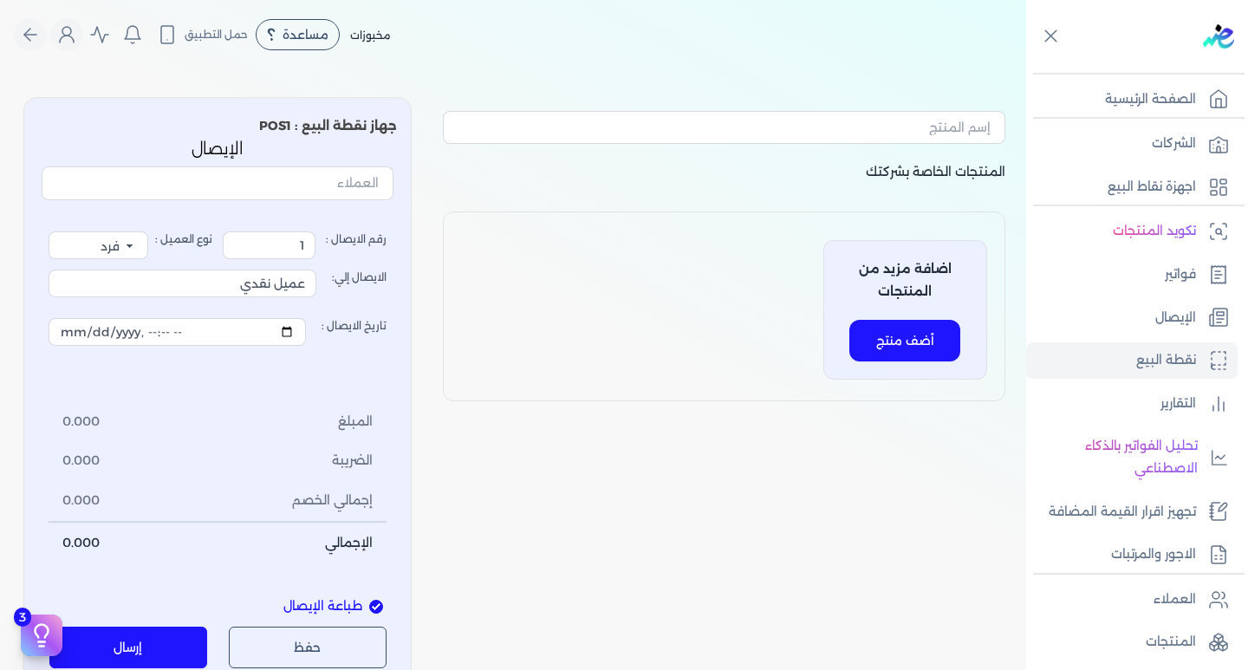
click at [890, 333] on button "أضف منتج" at bounding box center [904, 341] width 111 height 42
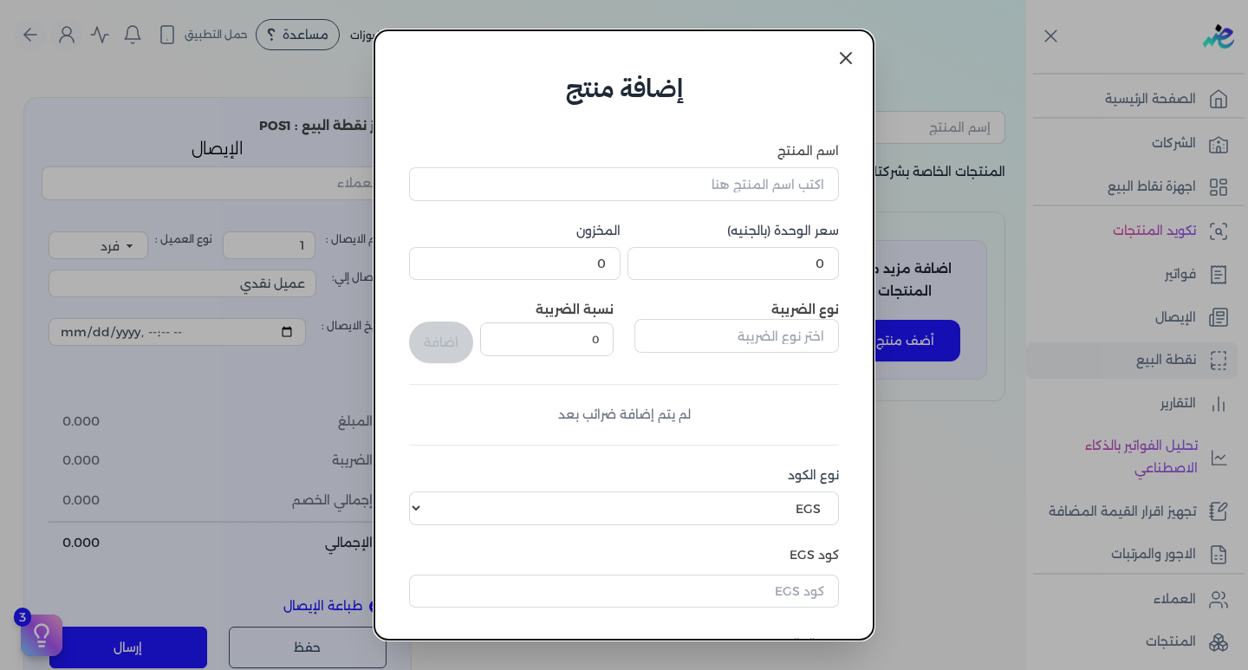
click at [834, 58] on link at bounding box center [846, 58] width 42 height 42
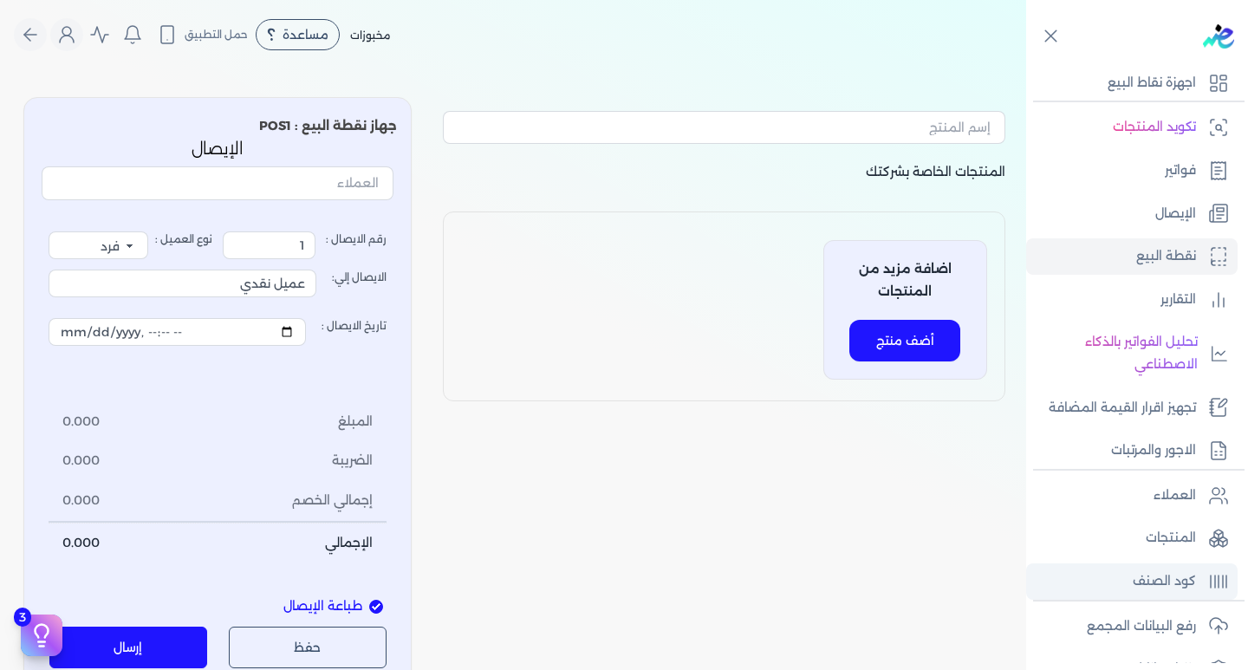
scroll to position [260, 0]
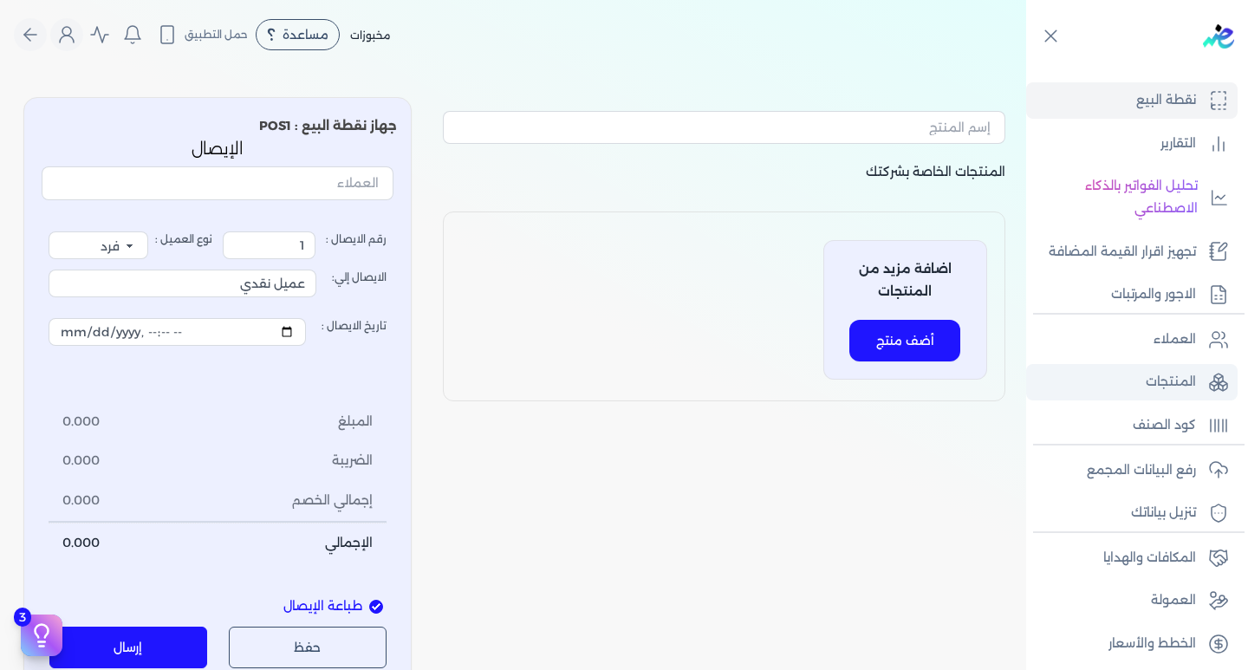
click at [1158, 389] on p "المنتجات" at bounding box center [1170, 382] width 50 height 23
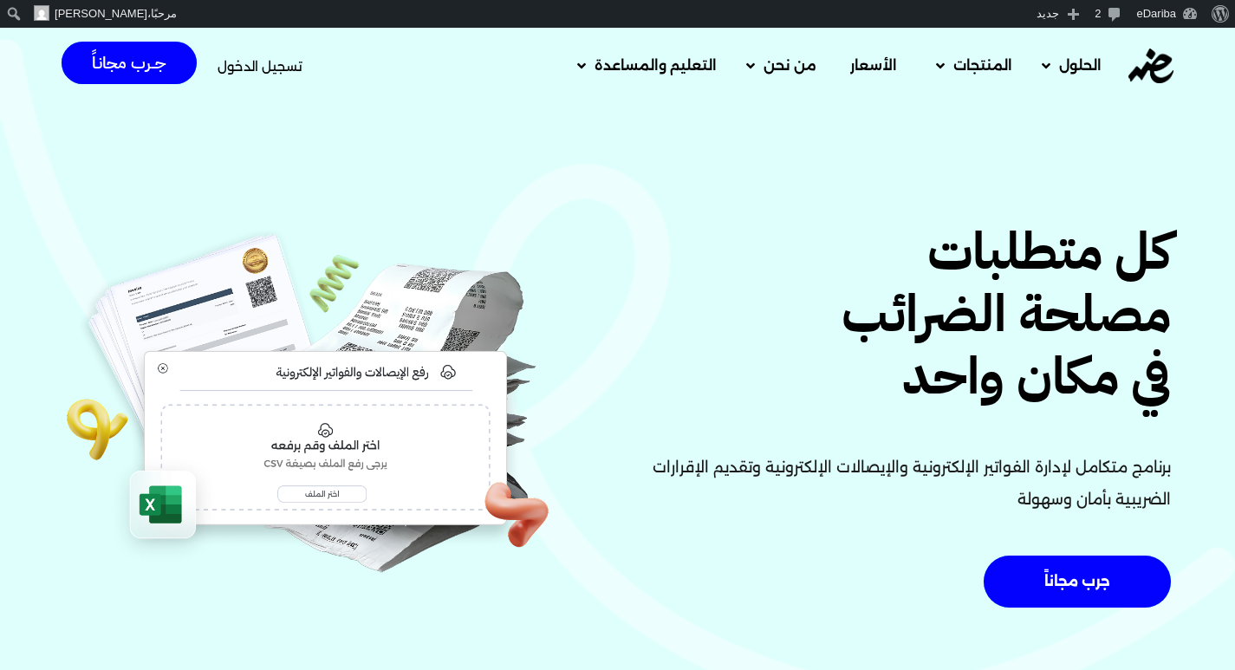
click at [262, 75] on div "تسجيل الدخول" at bounding box center [259, 66] width 85 height 32
click at [261, 62] on span "تسجيل الدخول" at bounding box center [259, 66] width 85 height 13
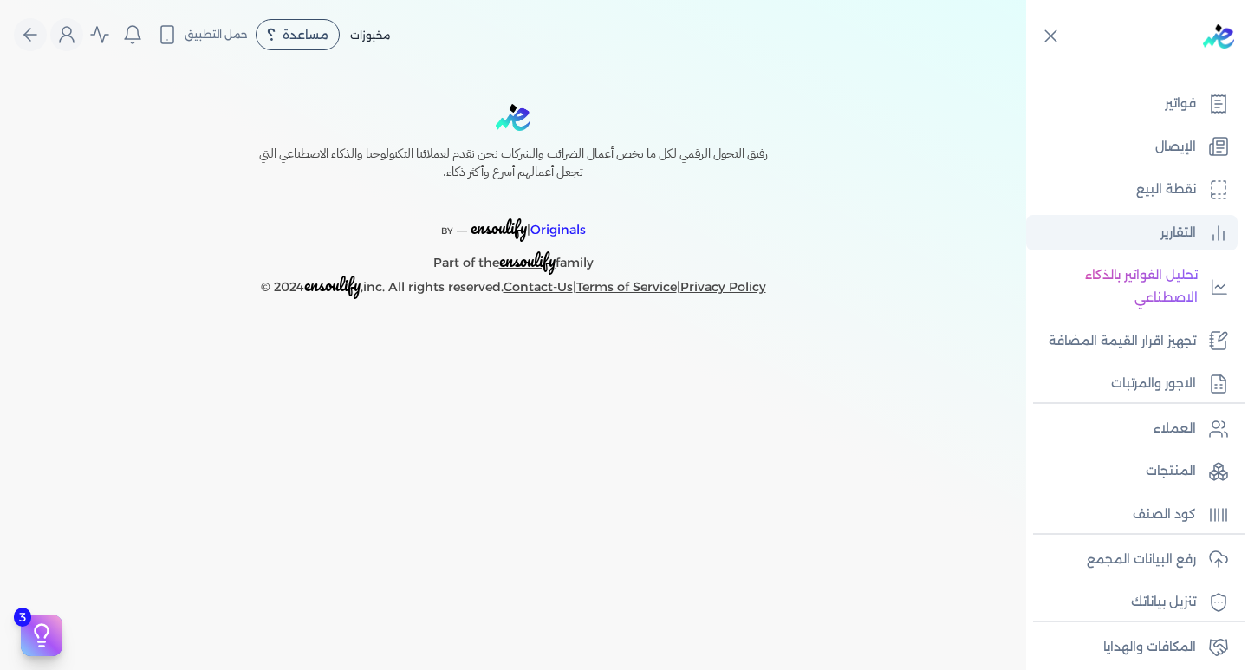
scroll to position [173, 0]
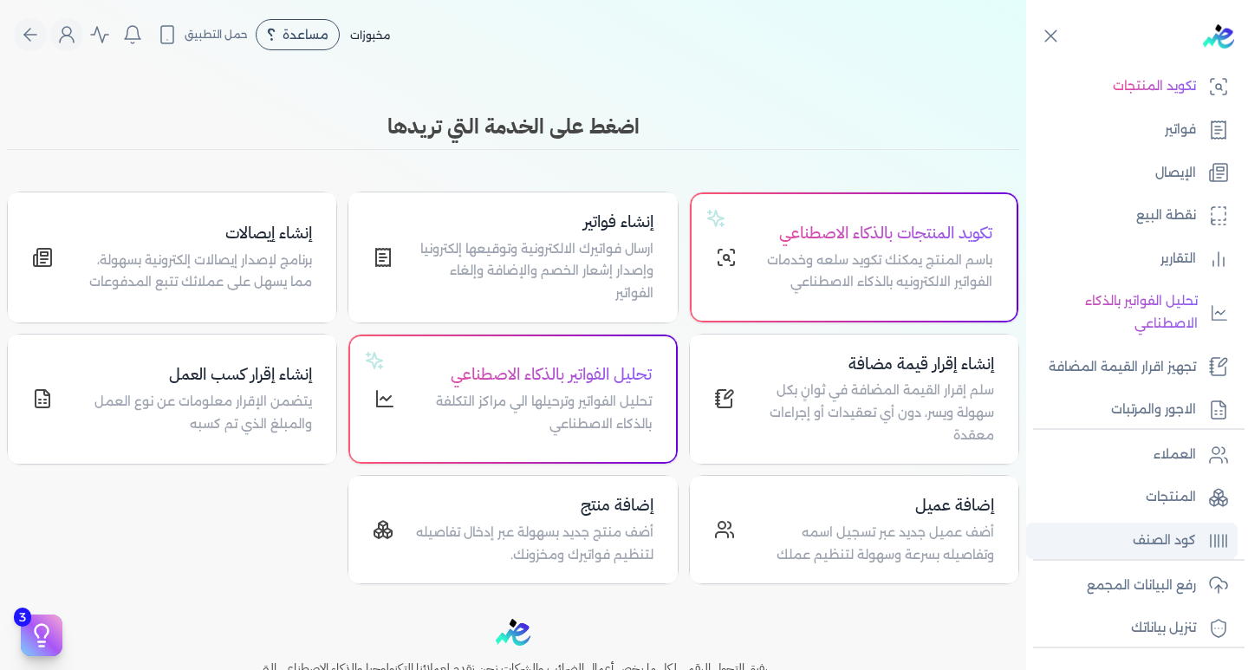
scroll to position [179, 0]
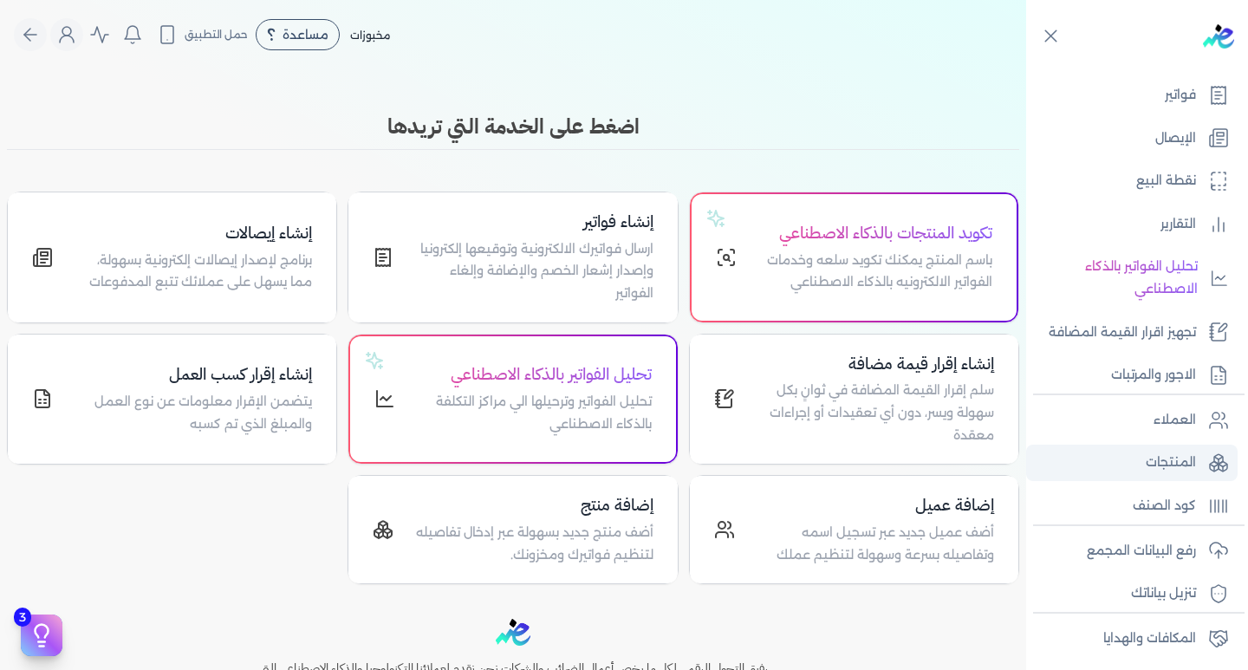
click at [1154, 470] on p "المنتجات" at bounding box center [1170, 462] width 50 height 23
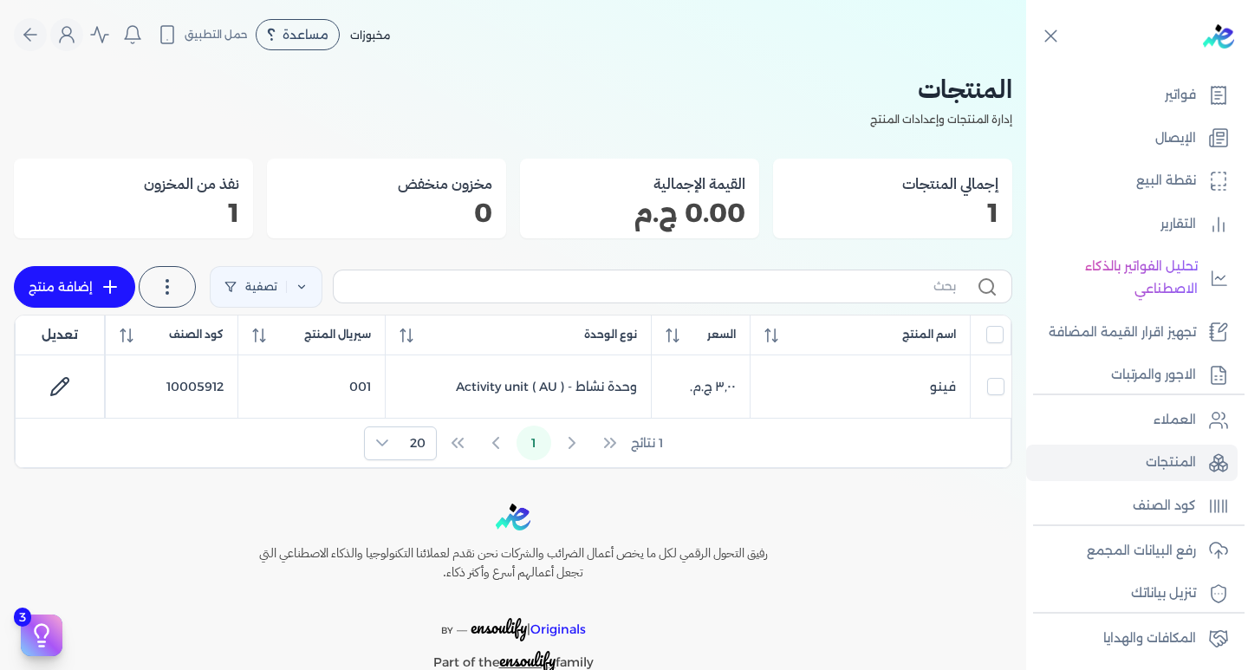
click at [649, 56] on nav "Toggle Navigation الاسعار العمولات مساعدة خدمة العملاء دليل المستخدم تسجيل الدخ…" at bounding box center [513, 34] width 1026 height 69
click at [1190, 560] on p "رفع البيانات المجمع" at bounding box center [1140, 551] width 109 height 23
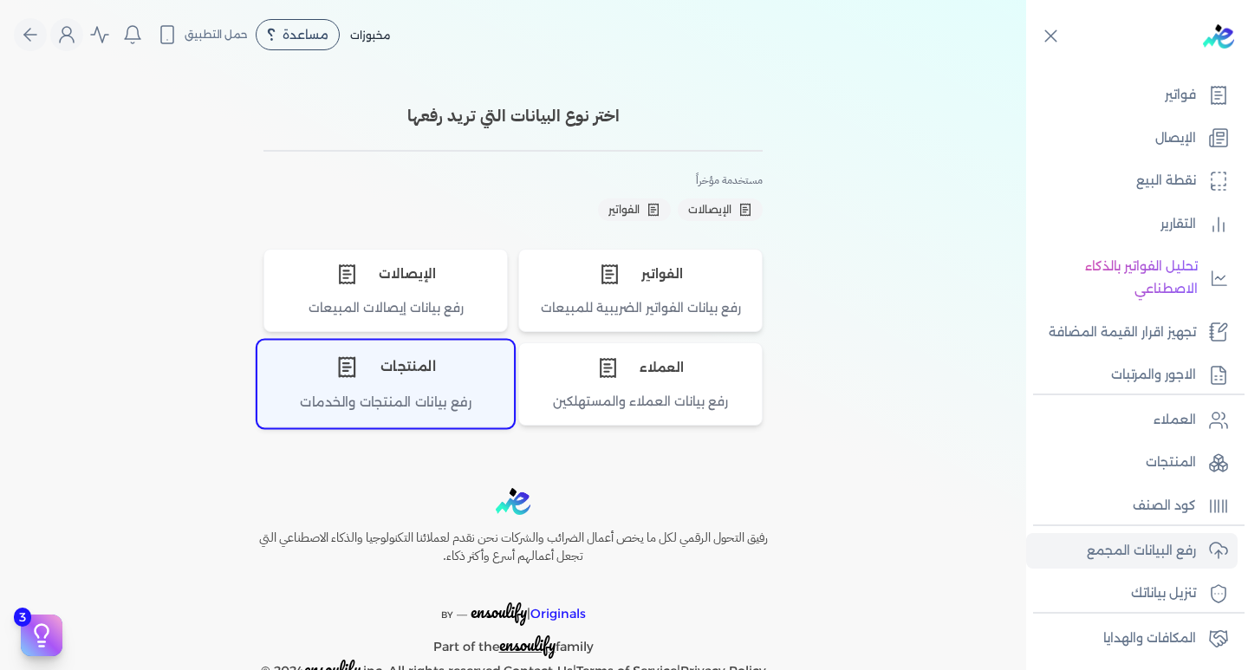
click at [413, 370] on div "المنتجات" at bounding box center [385, 367] width 255 height 52
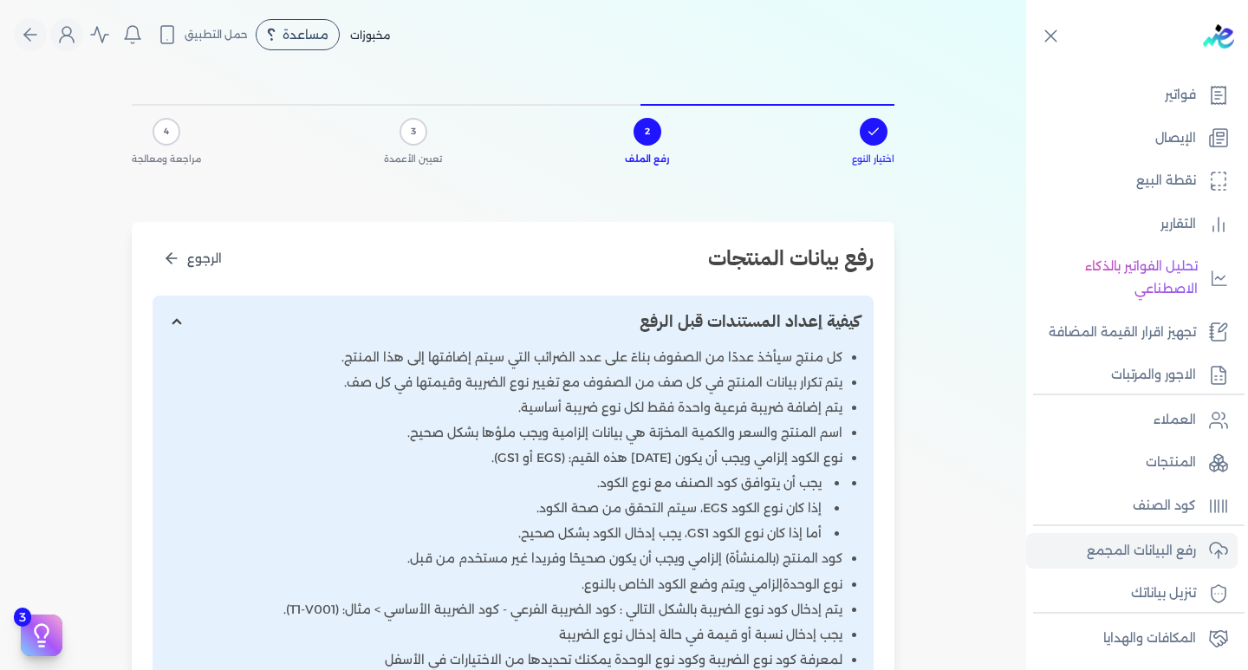
click at [405, 139] on div "3" at bounding box center [413, 132] width 28 height 28
click at [411, 143] on div "3" at bounding box center [413, 132] width 28 height 28
drag, startPoint x: 411, startPoint y: 131, endPoint x: 255, endPoint y: 130, distance: 155.9
click at [375, 125] on div "اختيار النوع 2 رفع الملف 3 تعيين الأعمدة 4 مراجعة ومعالجة" at bounding box center [513, 142] width 762 height 76
click at [170, 153] on span "مراجعة ومعالجة" at bounding box center [166, 159] width 69 height 14
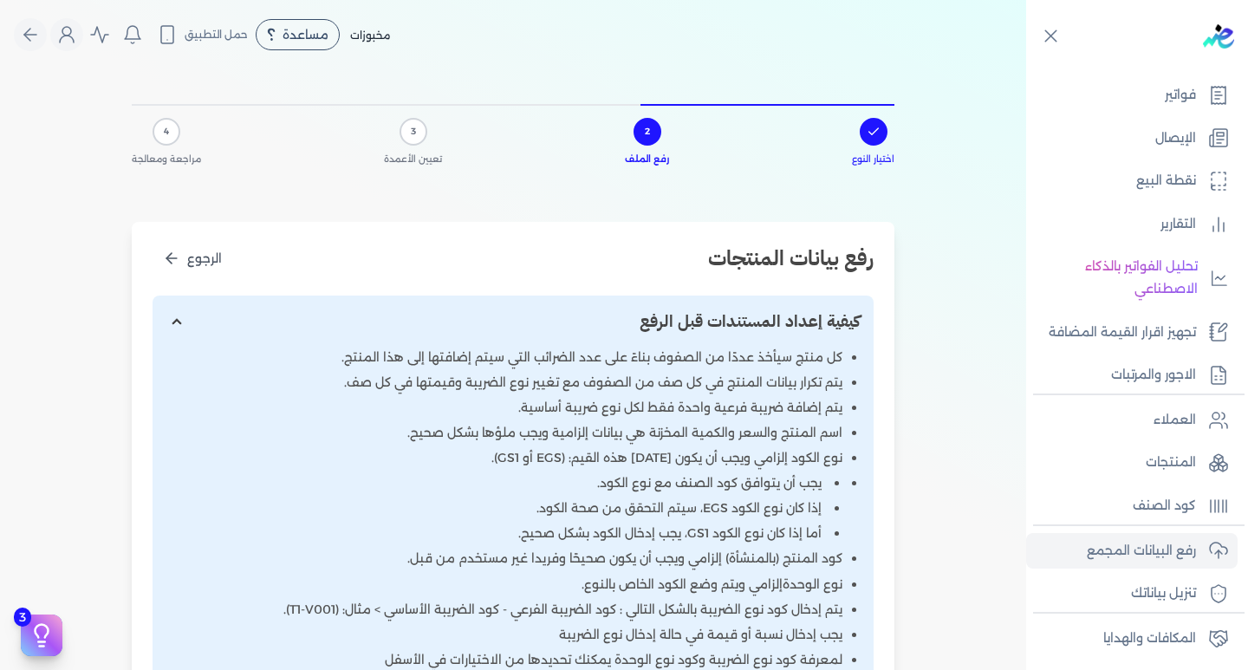
click at [178, 321] on input "إظهار/إخفاء التعليمات" at bounding box center [512, 321] width 721 height 53
checkbox input "false"
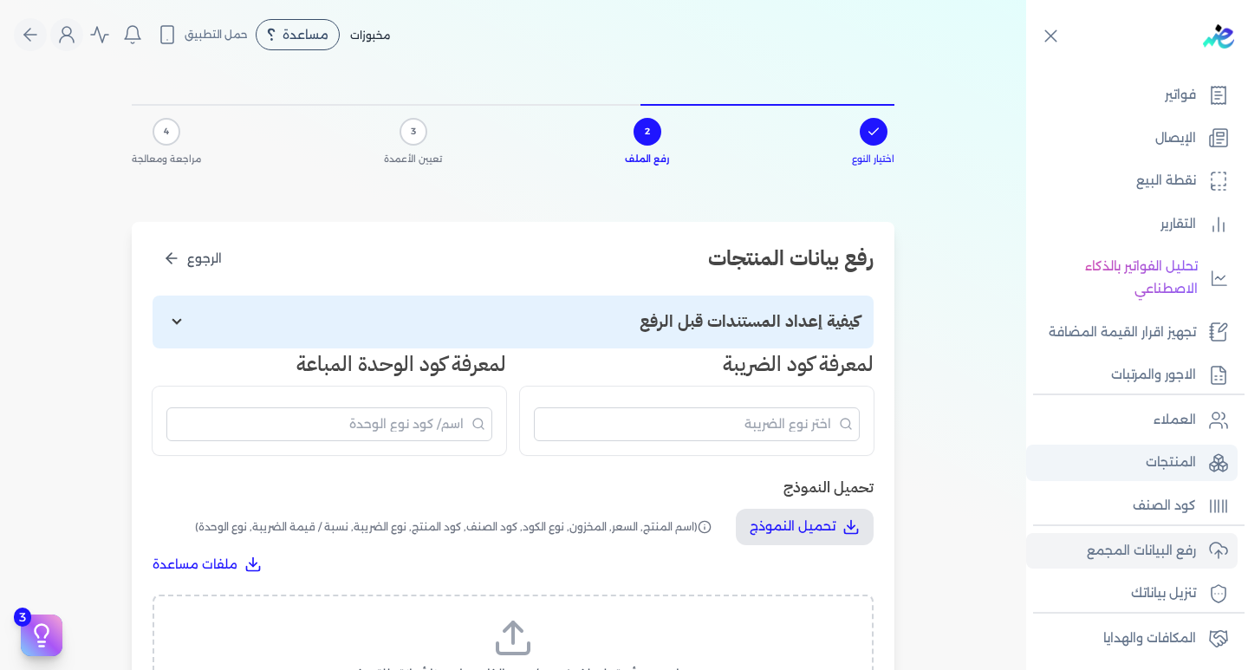
click at [1191, 455] on p "المنتجات" at bounding box center [1170, 462] width 50 height 23
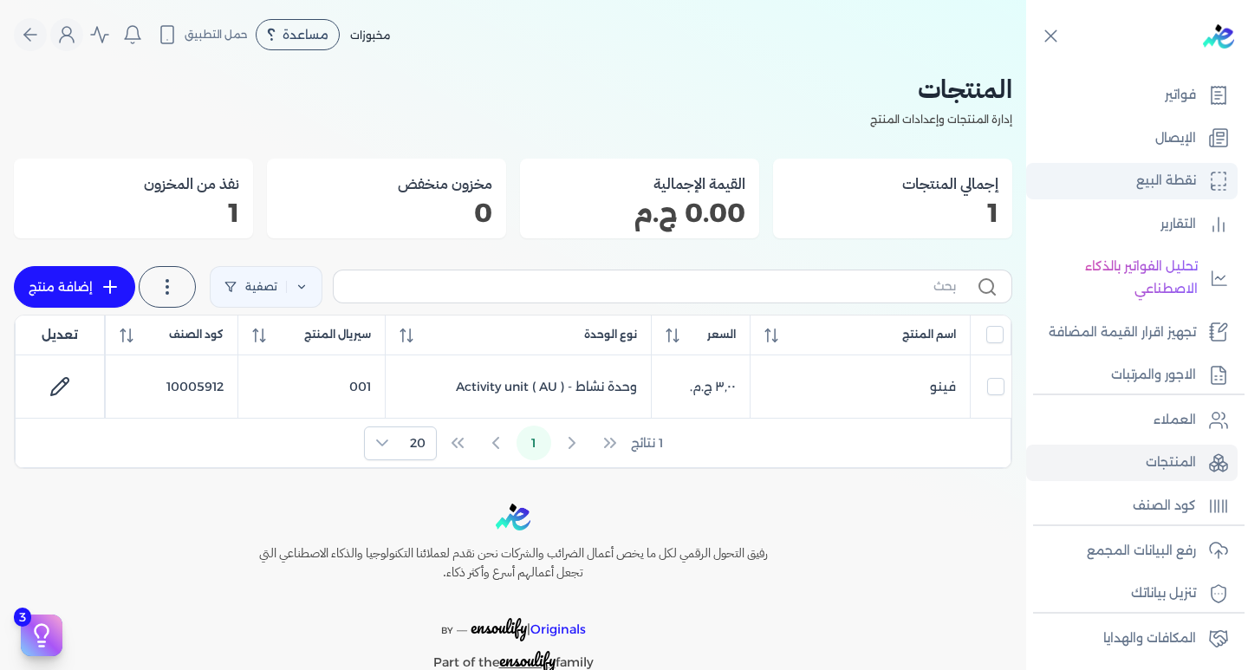
click at [1125, 172] on link "نقطة البيع" at bounding box center [1131, 181] width 211 height 36
select select
select select "EGP"
select select "EGS"
select select "B"
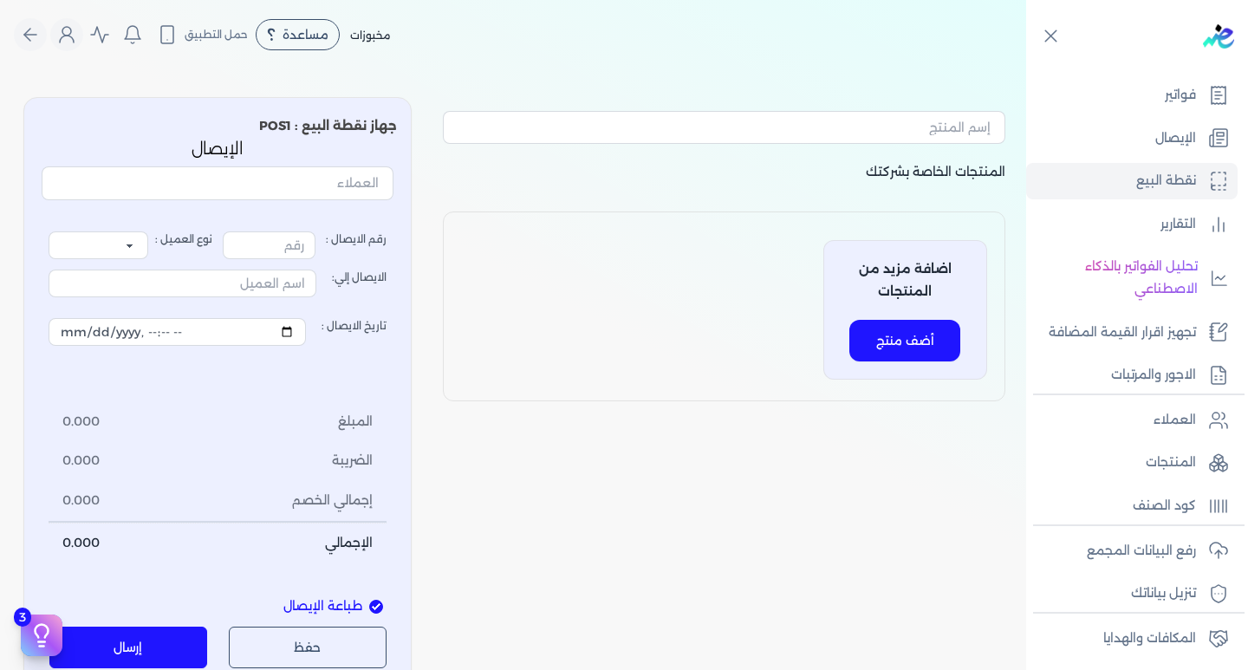
type input "1"
select select "P"
type input "عميل نقدي"
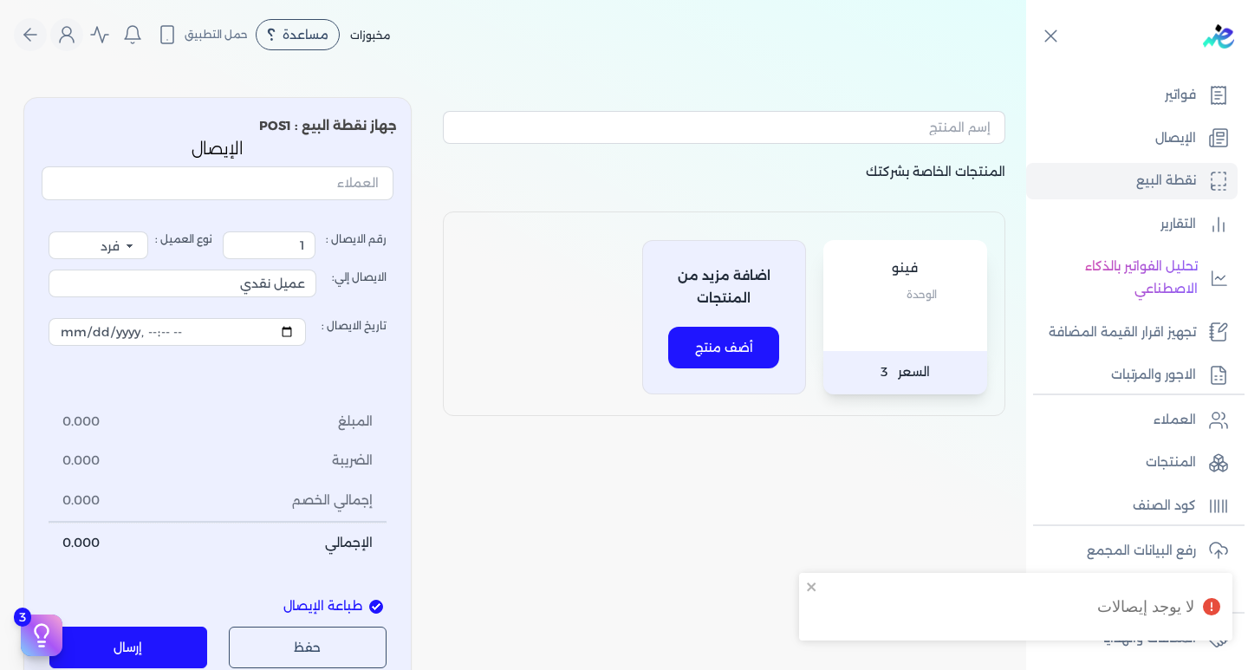
click at [749, 349] on button "أضف منتج" at bounding box center [723, 348] width 111 height 42
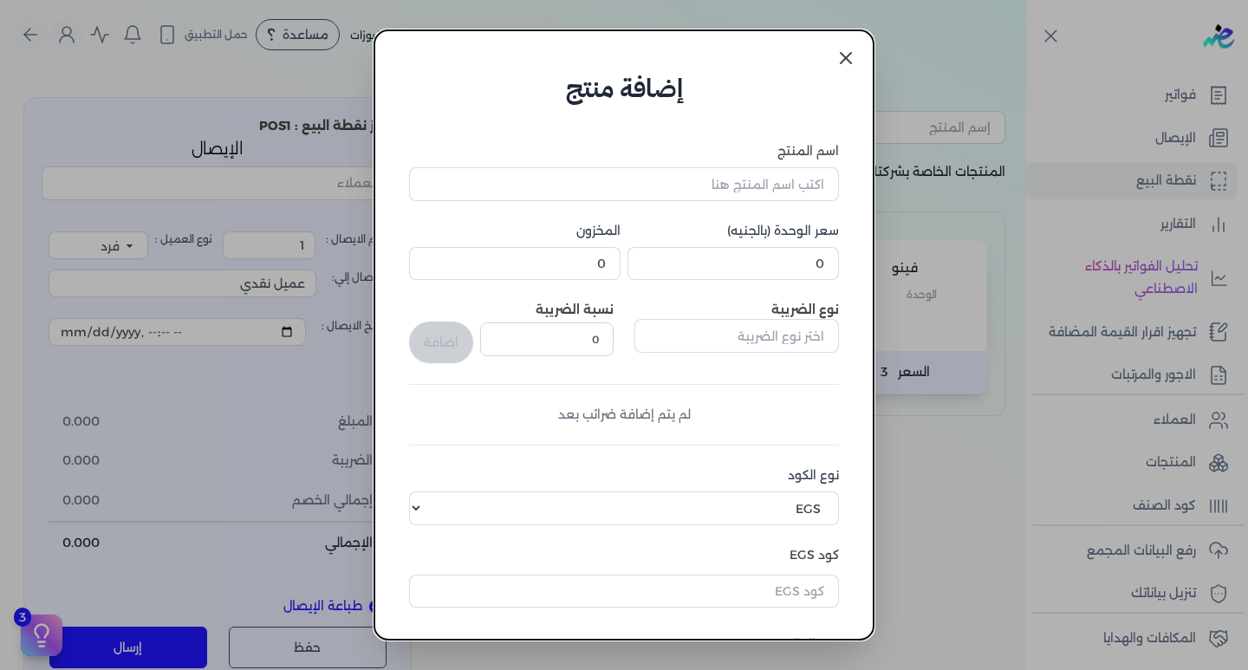
drag, startPoint x: 861, startPoint y: 53, endPoint x: 865, endPoint y: 116, distance: 63.3
click at [863, 53] on link at bounding box center [846, 58] width 42 height 42
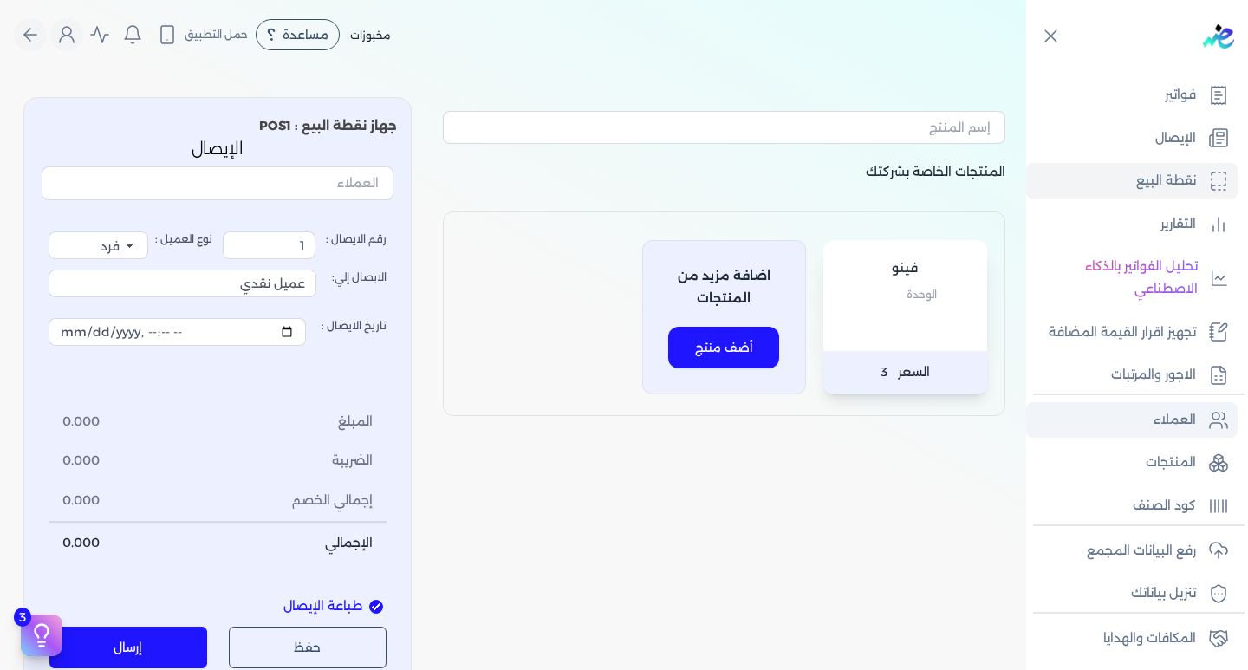
click at [1164, 415] on p "العملاء" at bounding box center [1174, 420] width 42 height 23
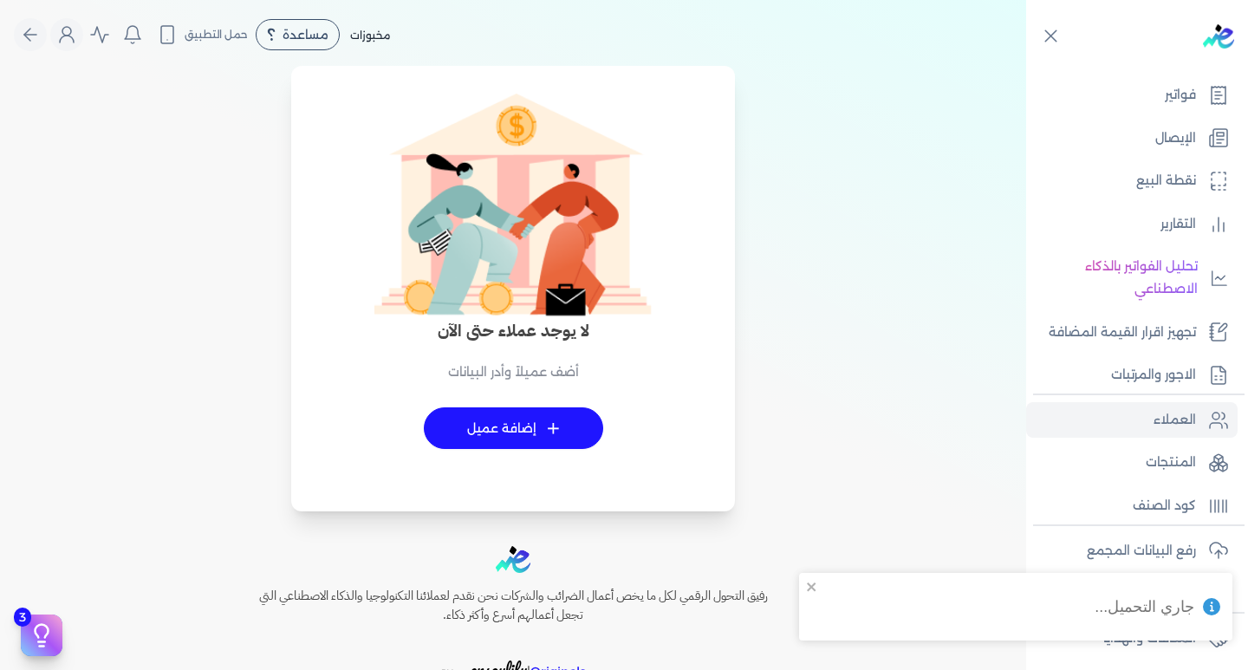
click at [518, 430] on link "+ إضافة عميل" at bounding box center [513, 428] width 179 height 42
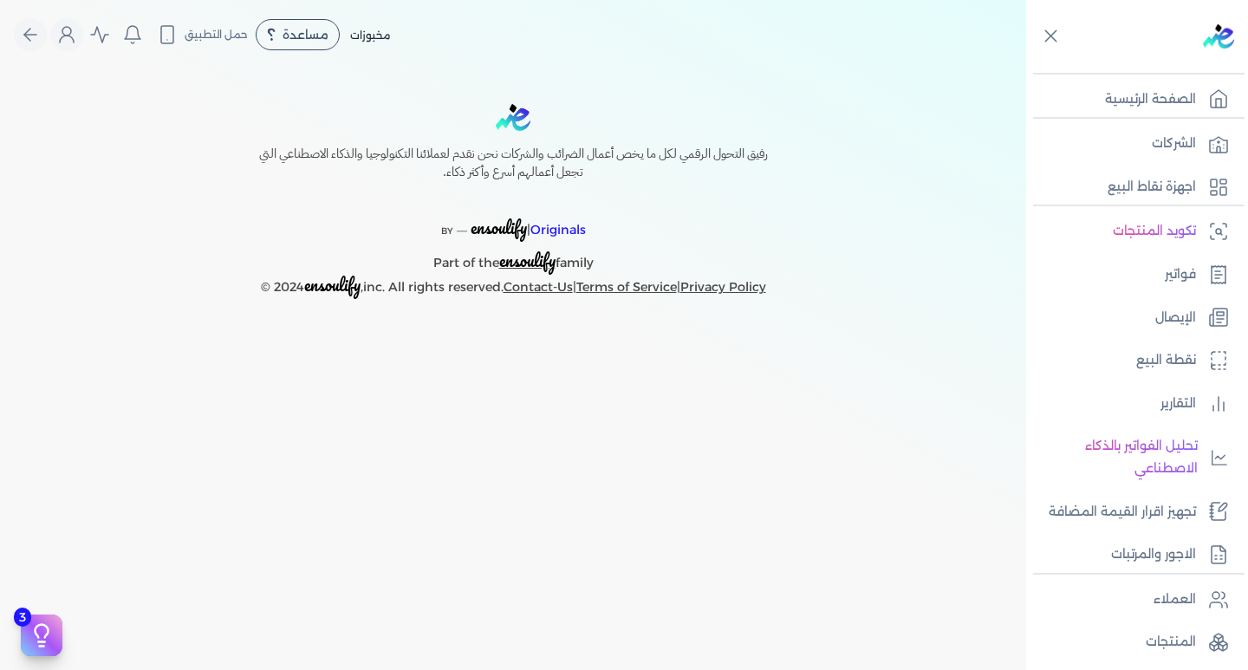
select select "B"
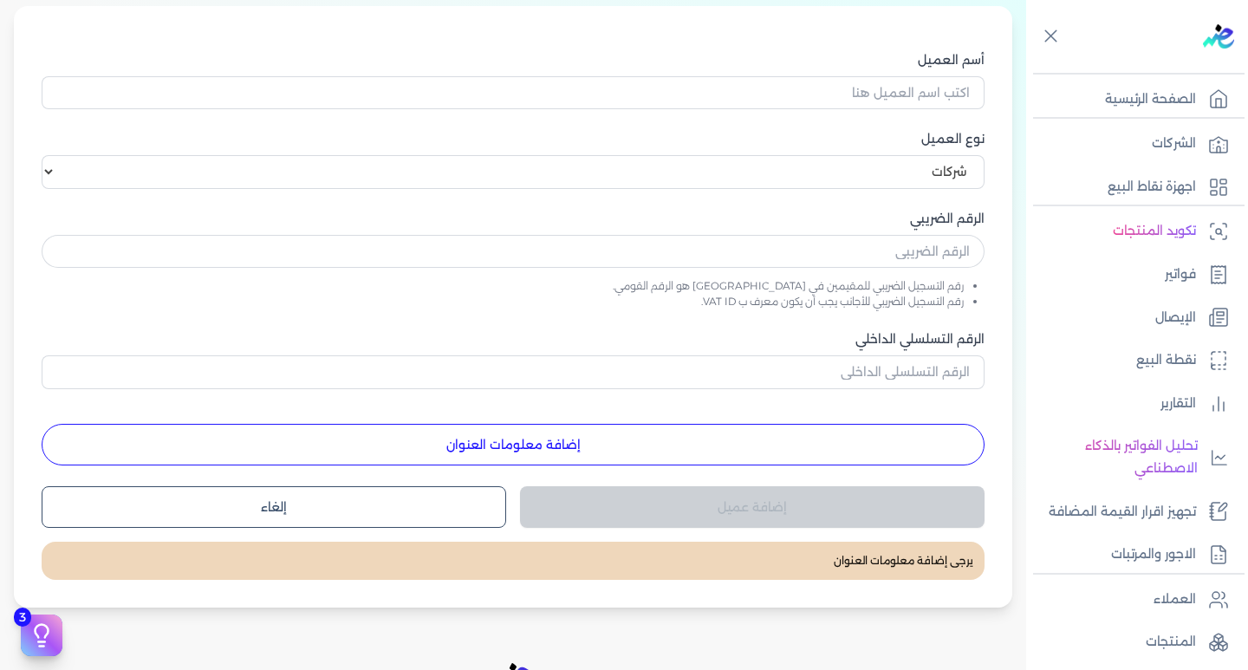
scroll to position [260, 0]
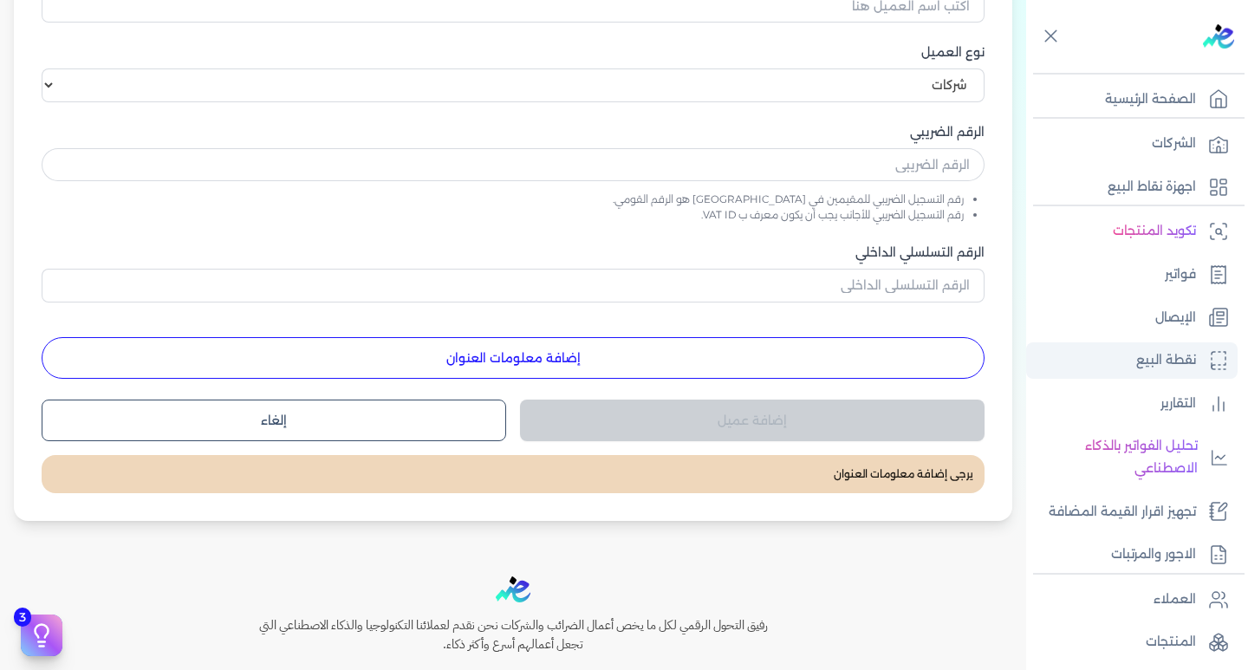
click at [1213, 359] on icon at bounding box center [1218, 360] width 21 height 21
select select
select select "EGP"
select select "EGS"
select select "B"
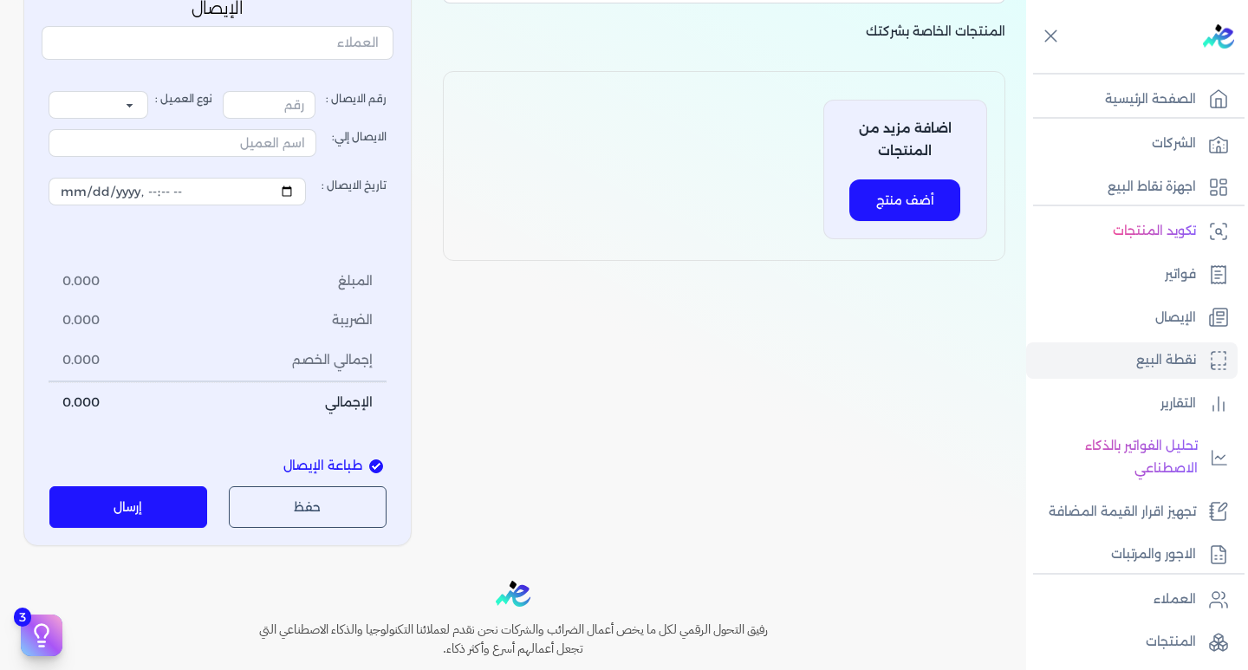
scroll to position [14, 0]
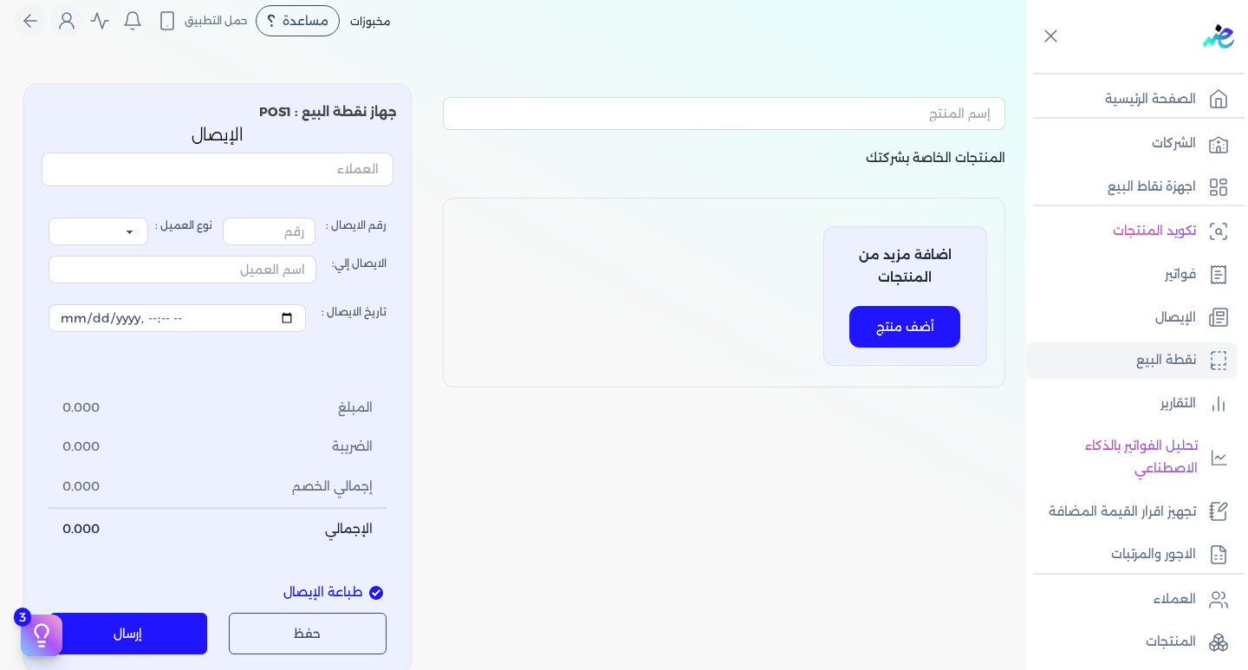
type input "1"
select select "P"
type input "عميل نقدي"
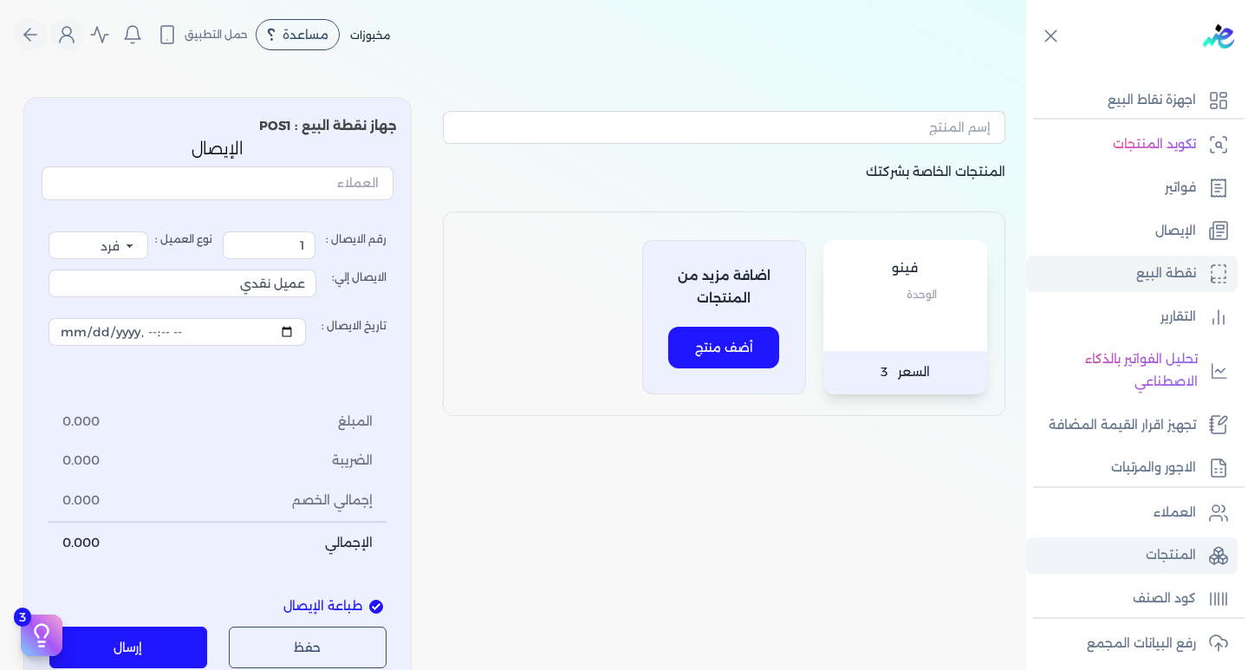
scroll to position [173, 0]
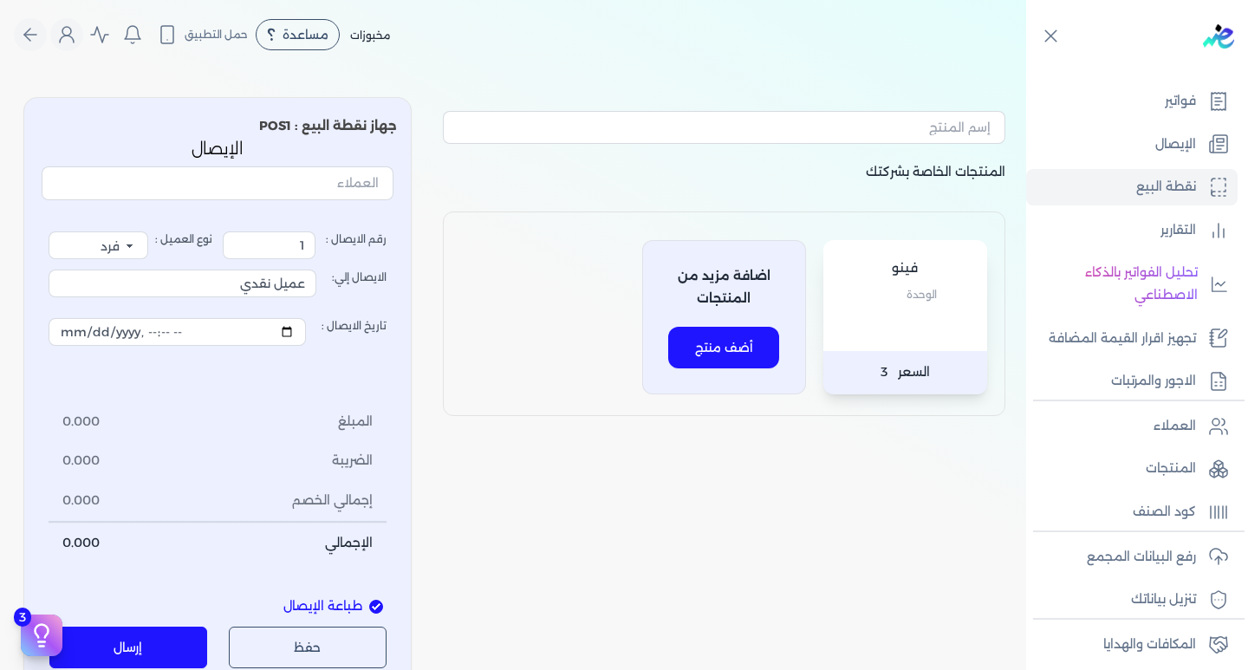
click at [738, 334] on button "أضف منتج" at bounding box center [723, 348] width 111 height 42
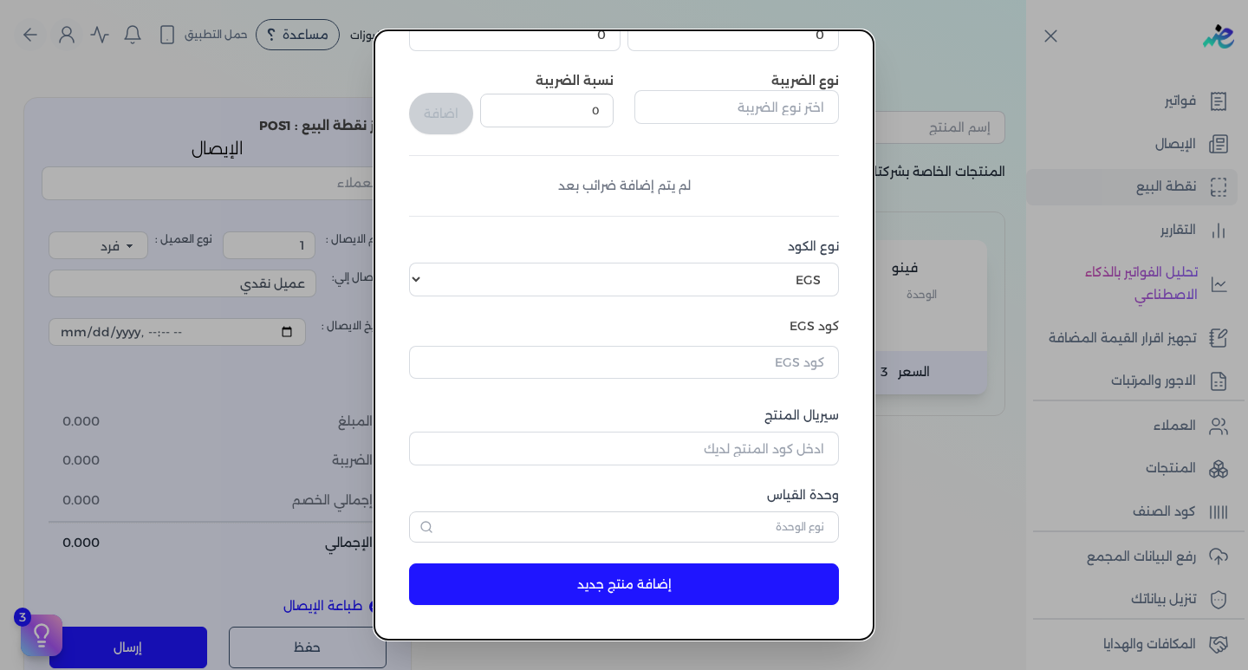
scroll to position [0, 0]
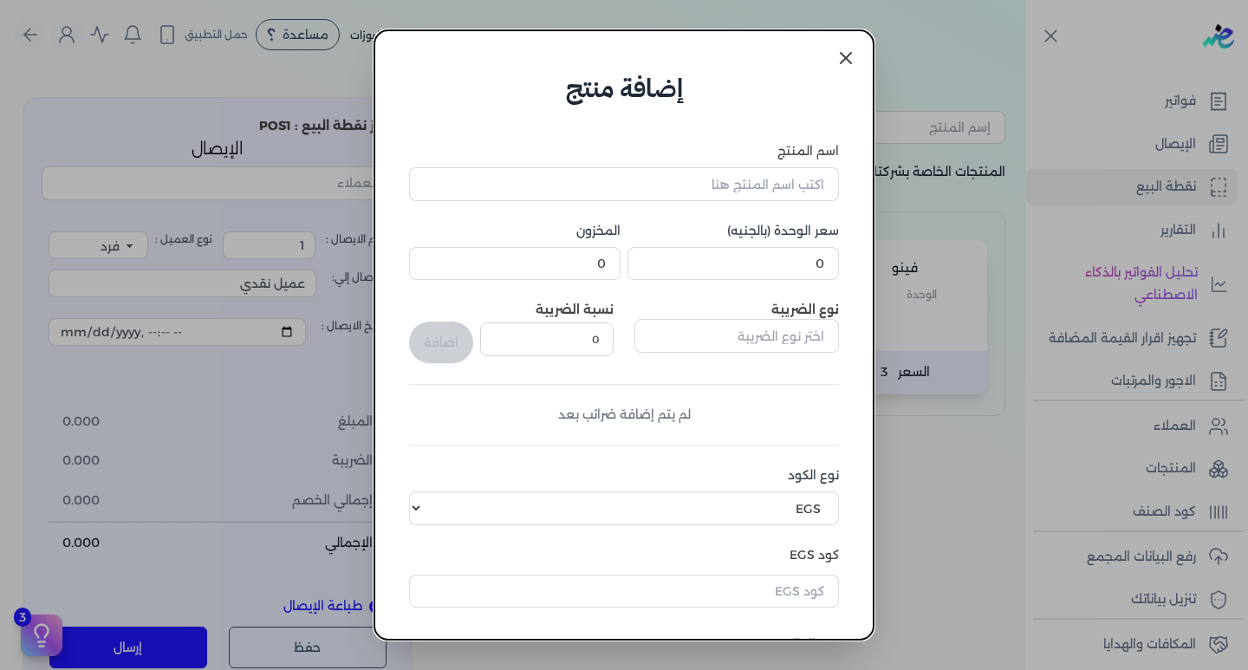
click at [854, 49] on icon at bounding box center [845, 58] width 21 height 21
